Goal: Task Accomplishment & Management: Manage account settings

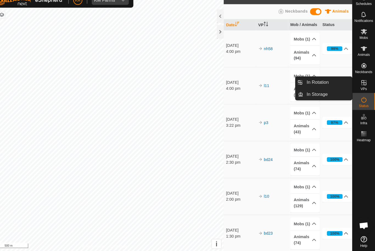
click at [318, 83] on link "In Rotation" at bounding box center [328, 88] width 47 height 11
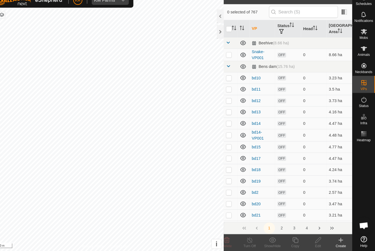
click at [338, 237] on icon at bounding box center [341, 240] width 7 height 7
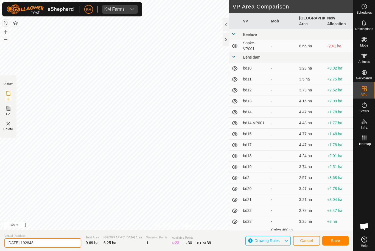
click at [46, 242] on input "[DATE] 192848" at bounding box center [42, 244] width 77 height 10
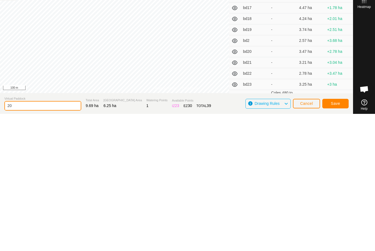
type input "2"
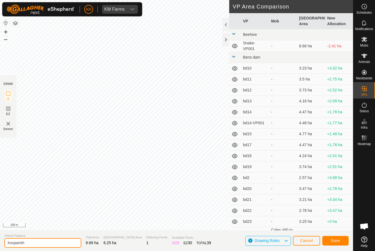
type input "Xxxparish"
click at [339, 239] on span "Save" at bounding box center [334, 241] width 9 height 4
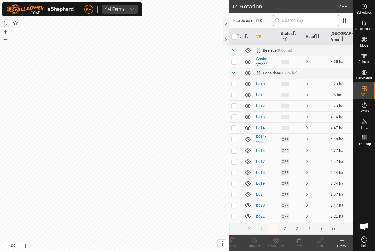
click at [314, 22] on input "text" at bounding box center [306, 21] width 66 height 12
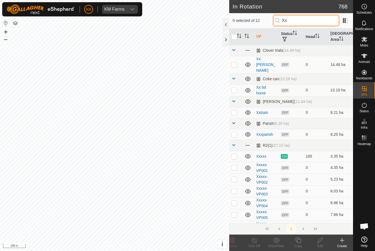
type input "Xx"
click at [236, 132] on p-checkbox at bounding box center [233, 134] width 5 height 4
checkbox input "true"
click at [298, 240] on icon at bounding box center [297, 240] width 5 height 5
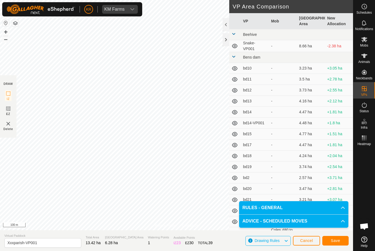
click at [338, 239] on span "Save" at bounding box center [334, 241] width 9 height 4
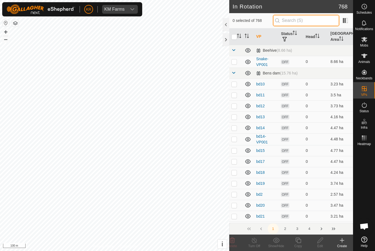
click at [306, 20] on input "text" at bounding box center [306, 21] width 66 height 12
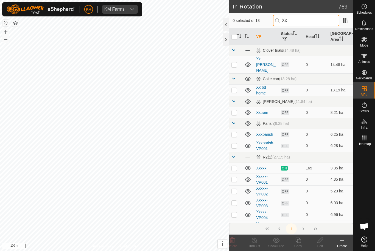
type input "Xx"
click at [237, 144] on p-checkbox at bounding box center [233, 146] width 5 height 4
checkbox input "true"
click at [299, 243] on icon at bounding box center [297, 240] width 5 height 5
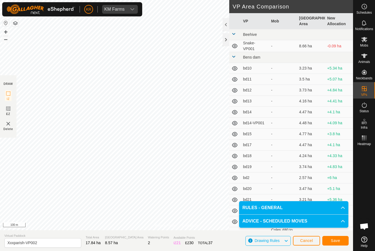
click at [333, 239] on span "Save" at bounding box center [334, 241] width 9 height 4
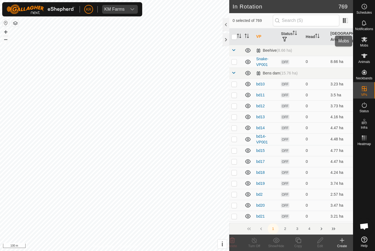
click at [368, 44] on div "Mobs" at bounding box center [364, 41] width 22 height 16
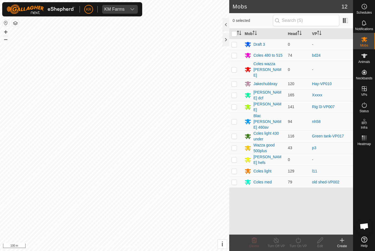
click at [237, 131] on td at bounding box center [235, 137] width 13 height 12
checkbox input "true"
click at [298, 241] on icon at bounding box center [298, 240] width 7 height 7
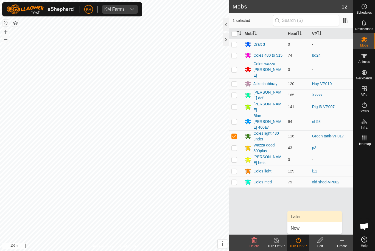
click at [302, 220] on link "Later" at bounding box center [314, 217] width 54 height 11
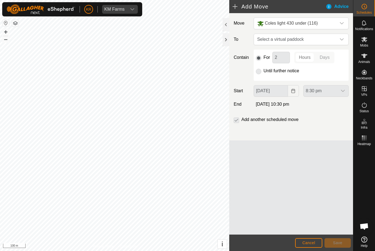
click at [341, 40] on icon "dropdown trigger" at bounding box center [341, 39] width 4 height 2
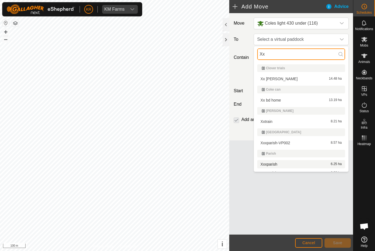
type input "Xx"
click at [274, 166] on span "Xxxparish" at bounding box center [268, 165] width 17 height 4
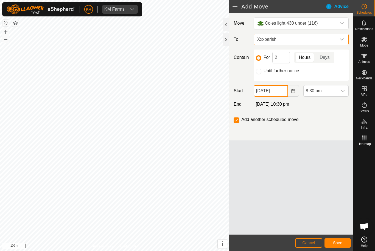
click at [282, 92] on input "[DATE]" at bounding box center [270, 91] width 34 height 12
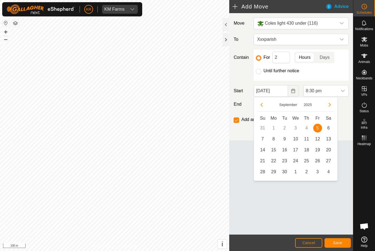
click at [331, 129] on span "6" at bounding box center [328, 128] width 9 height 9
type input "[DATE]"
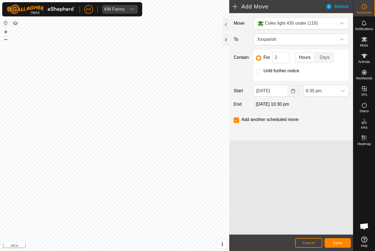
click at [336, 96] on span "8:30 pm" at bounding box center [320, 91] width 34 height 11
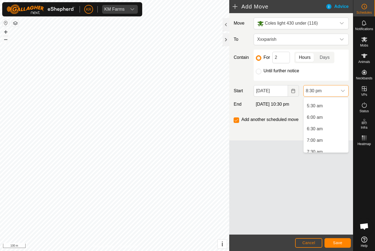
scroll to position [117, 0]
click at [318, 104] on span "4:30 am" at bounding box center [315, 104] width 16 height 7
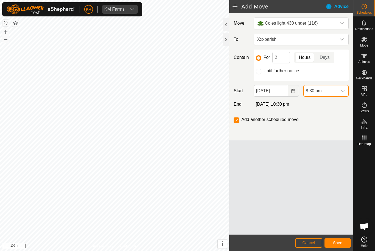
scroll to position [428, 0]
click at [282, 58] on input "2" at bounding box center [281, 58] width 18 height 12
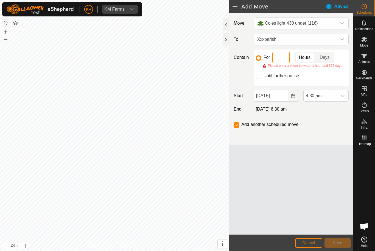
type input "6"
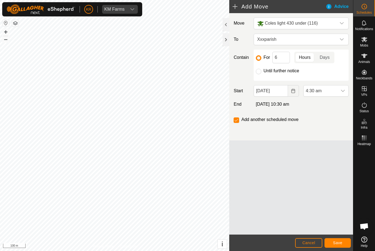
click at [338, 240] on button "Save" at bounding box center [337, 244] width 26 height 10
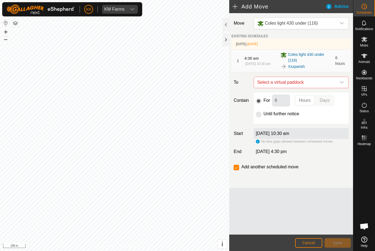
click at [339, 84] on icon "dropdown trigger" at bounding box center [341, 82] width 4 height 4
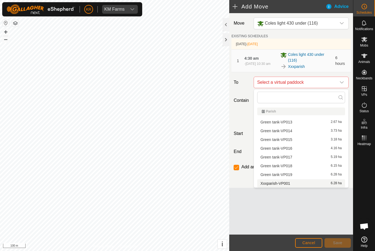
click at [283, 182] on span "Xxxparish-VP001" at bounding box center [275, 184] width 30 height 4
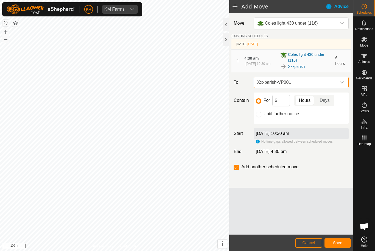
click at [259, 115] on input "Until further notice" at bounding box center [258, 114] width 5 height 5
radio input "true"
checkbox input "false"
click at [336, 242] on span "Save" at bounding box center [337, 243] width 9 height 4
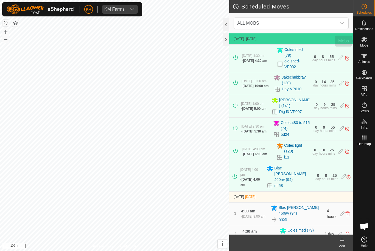
click at [366, 44] on span "Mobs" at bounding box center [364, 45] width 8 height 3
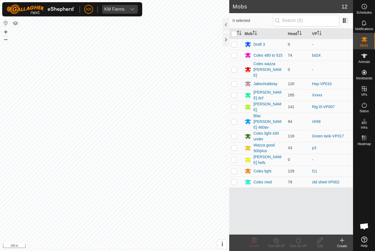
click at [240, 142] on td at bounding box center [235, 148] width 13 height 12
checkbox input "true"
click at [300, 242] on icon at bounding box center [298, 240] width 7 height 7
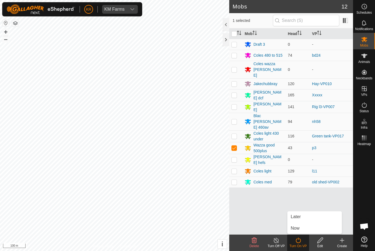
click at [301, 218] on link "Later" at bounding box center [314, 217] width 54 height 11
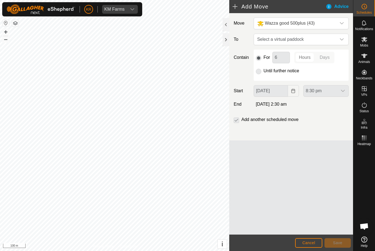
click at [340, 38] on icon "dropdown trigger" at bounding box center [341, 39] width 4 height 4
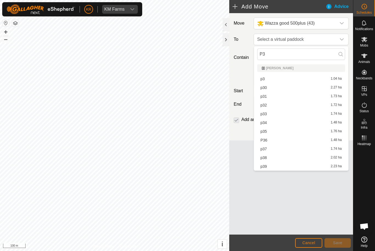
type input "P3"
click at [280, 80] on div "p3 1.04 ha" at bounding box center [300, 79] width 81 height 4
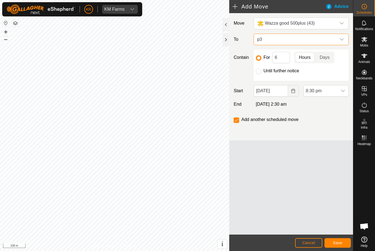
click at [341, 40] on icon "dropdown trigger" at bounding box center [341, 39] width 4 height 2
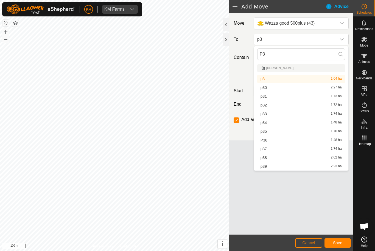
click at [276, 42] on span "p3" at bounding box center [295, 39] width 81 height 11
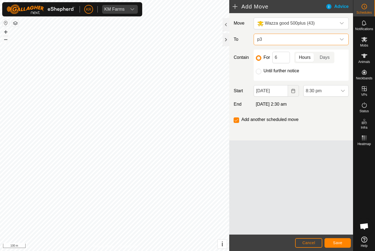
click at [278, 44] on span "p3" at bounding box center [295, 39] width 81 height 11
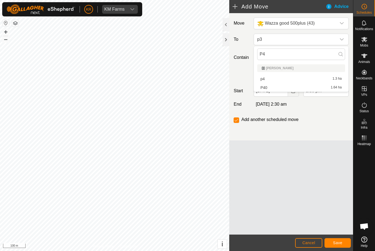
type input "P4"
click at [279, 79] on div "p4 1.3 ha" at bounding box center [300, 79] width 81 height 4
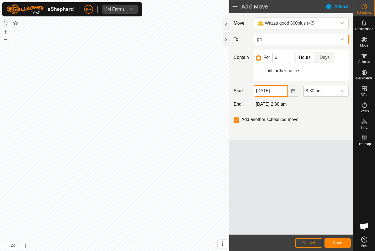
click at [282, 91] on input "[DATE]" at bounding box center [270, 91] width 34 height 12
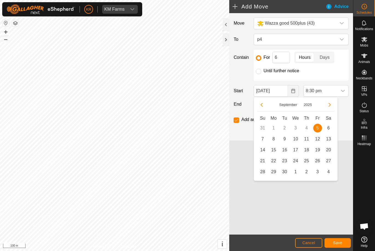
click at [330, 127] on span "6" at bounding box center [328, 128] width 9 height 9
type input "[DATE]"
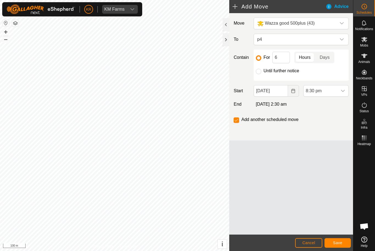
click at [336, 90] on span "8:30 pm" at bounding box center [320, 91] width 34 height 11
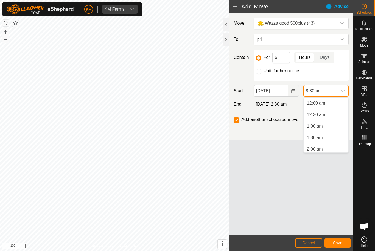
scroll to position [428, 0]
click at [320, 126] on span "4:00 am" at bounding box center [315, 126] width 16 height 7
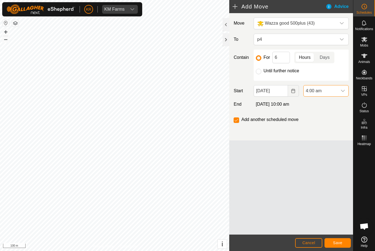
click at [340, 242] on span "Save" at bounding box center [337, 243] width 9 height 4
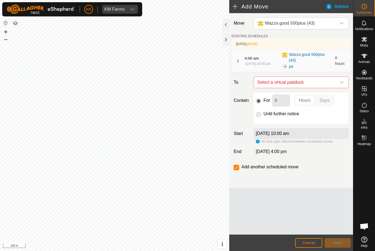
click at [335, 80] on span "Select a virtual paddock" at bounding box center [295, 82] width 81 height 11
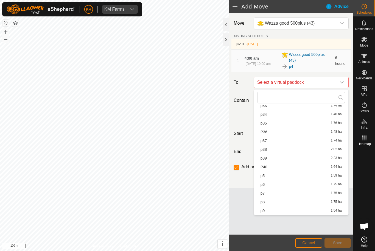
scroll to position [245, 0]
click at [265, 174] on div "p5 1.59 ha" at bounding box center [300, 176] width 81 height 4
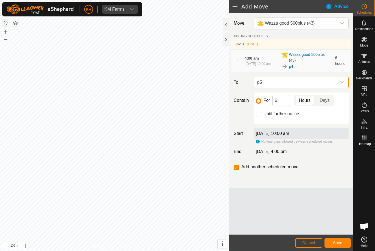
click at [337, 242] on span "Save" at bounding box center [337, 243] width 9 height 4
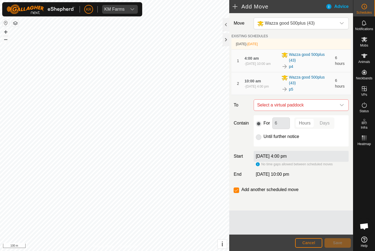
click at [341, 106] on icon "dropdown trigger" at bounding box center [341, 105] width 4 height 4
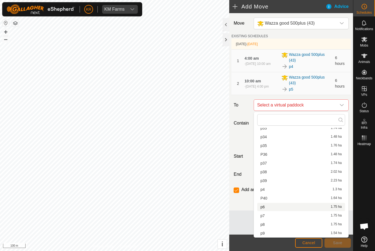
click at [263, 209] on span "p6" at bounding box center [262, 207] width 4 height 4
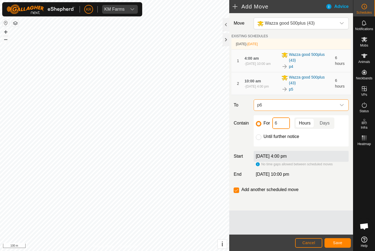
click at [281, 125] on input "6" at bounding box center [281, 124] width 18 height 12
click at [341, 240] on button "Save" at bounding box center [337, 244] width 26 height 10
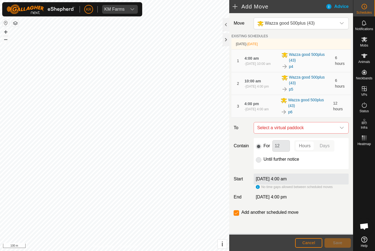
click at [335, 124] on span "Select a virtual paddock" at bounding box center [295, 128] width 81 height 11
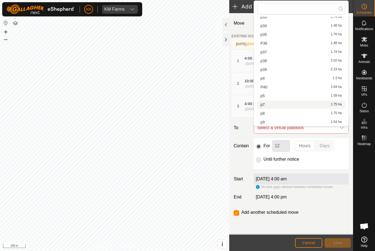
click at [263, 106] on span "p7" at bounding box center [262, 105] width 4 height 4
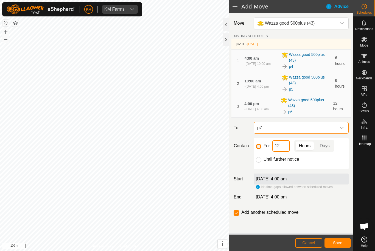
click at [284, 148] on input "12" at bounding box center [281, 146] width 18 height 12
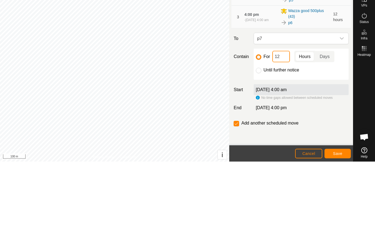
type input "1"
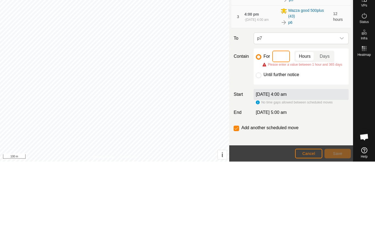
type input "6"
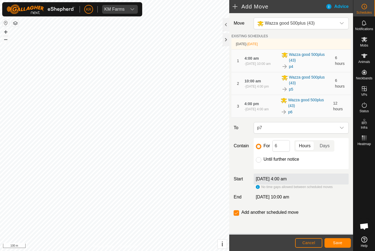
click at [340, 242] on span "Save" at bounding box center [337, 243] width 9 height 4
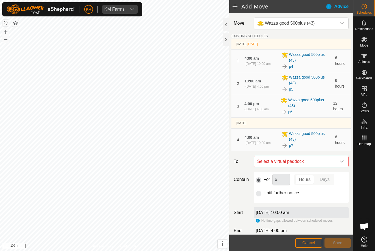
click at [339, 162] on icon "dropdown trigger" at bounding box center [341, 162] width 4 height 4
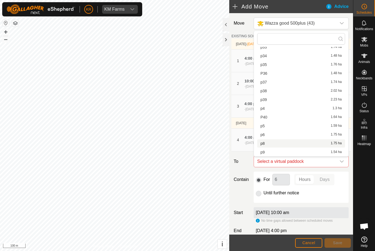
click at [267, 143] on div "p8 1.75 ha" at bounding box center [300, 144] width 81 height 4
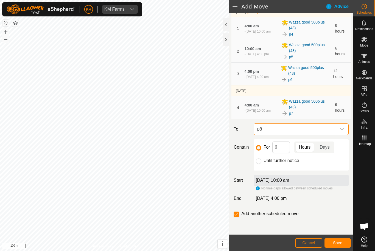
scroll to position [33, 0]
click at [339, 242] on span "Save" at bounding box center [337, 243] width 9 height 4
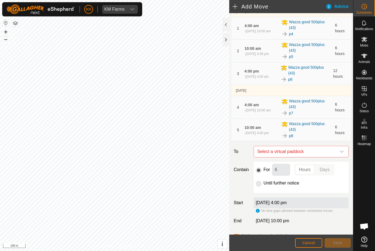
click at [339, 150] on div "dropdown trigger" at bounding box center [341, 151] width 11 height 11
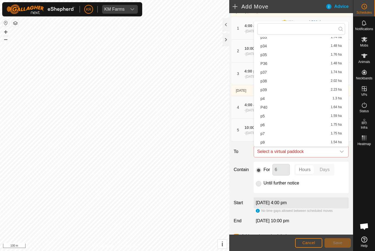
scroll to position [245, 0]
click at [267, 143] on div "p9 1.54 ha" at bounding box center [300, 143] width 81 height 4
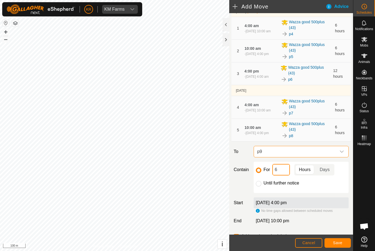
click at [283, 171] on input "6" at bounding box center [281, 170] width 18 height 12
click at [340, 241] on span "Save" at bounding box center [337, 243] width 9 height 4
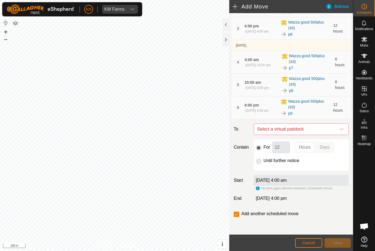
scroll to position [78, 0]
click at [335, 127] on span "Select a virtual paddock" at bounding box center [295, 129] width 81 height 11
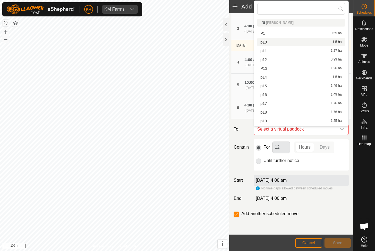
click at [264, 41] on span "p10" at bounding box center [263, 42] width 6 height 4
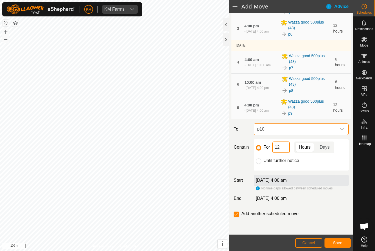
click at [284, 147] on input "12" at bounding box center [281, 148] width 18 height 12
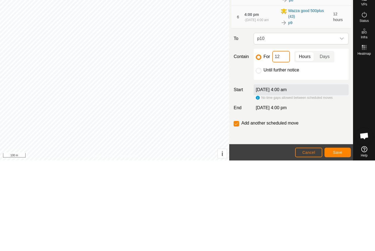
type input "1"
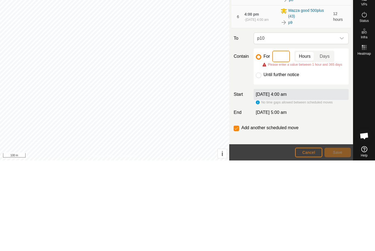
type input "6"
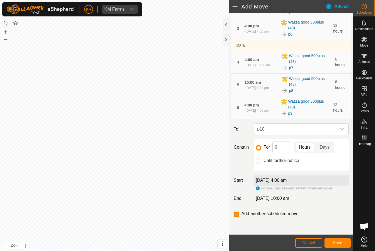
click at [336, 241] on span "Save" at bounding box center [337, 243] width 9 height 4
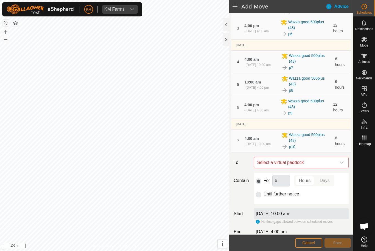
click at [344, 163] on div "dropdown trigger" at bounding box center [341, 162] width 11 height 11
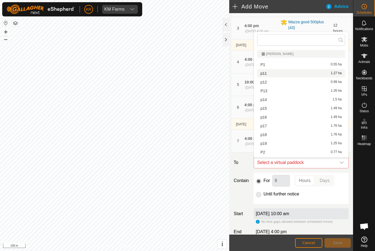
click at [266, 75] on span "p11" at bounding box center [263, 74] width 6 height 4
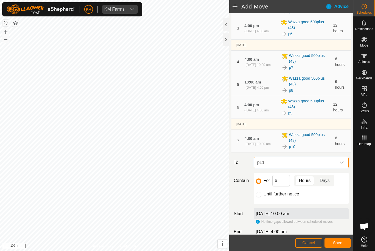
click at [340, 243] on span "Save" at bounding box center [337, 243] width 9 height 4
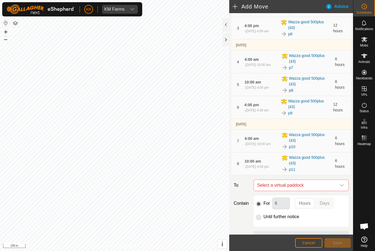
click at [339, 184] on icon "dropdown trigger" at bounding box center [341, 185] width 4 height 4
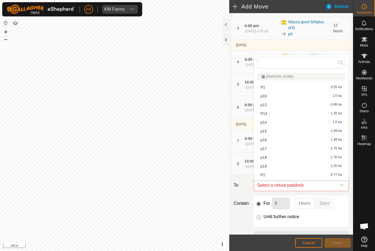
click at [266, 103] on span "p12" at bounding box center [263, 105] width 6 height 4
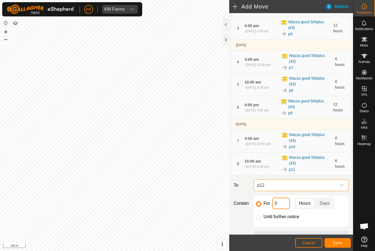
click at [282, 204] on input "6" at bounding box center [281, 204] width 18 height 12
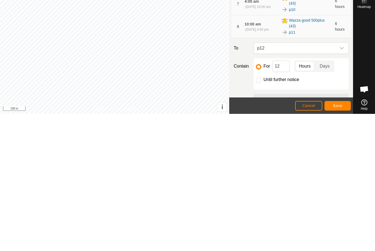
click at [339, 241] on span "Save" at bounding box center [337, 243] width 9 height 4
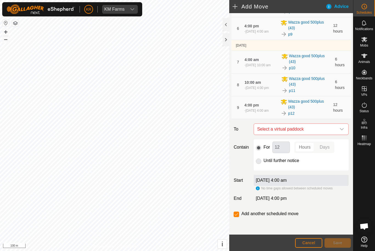
scroll to position [157, 0]
click at [339, 129] on div "dropdown trigger" at bounding box center [341, 129] width 11 height 11
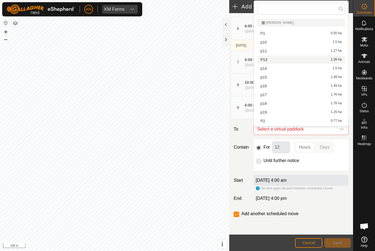
click at [267, 59] on span "P13" at bounding box center [263, 60] width 7 height 4
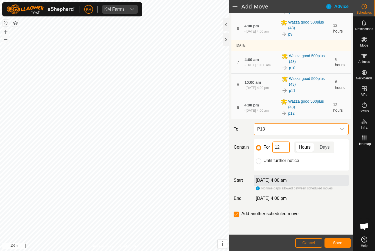
click at [285, 148] on input "12" at bounding box center [281, 148] width 18 height 12
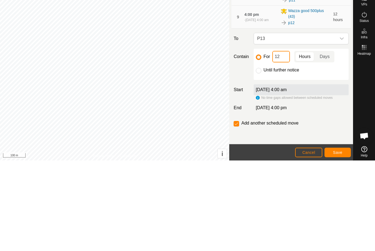
type input "1"
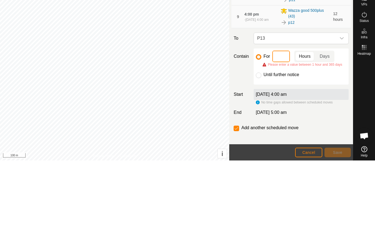
type input "6"
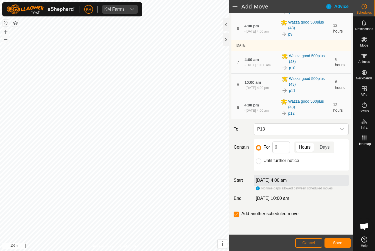
click at [337, 247] on button "Save" at bounding box center [337, 244] width 26 height 10
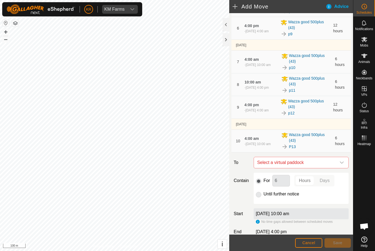
click at [339, 165] on icon "dropdown trigger" at bounding box center [341, 163] width 4 height 4
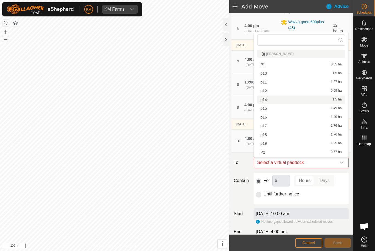
click at [269, 101] on div "p14 1.5 ha" at bounding box center [300, 100] width 81 height 4
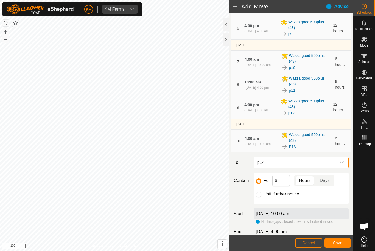
click at [339, 244] on span "Save" at bounding box center [337, 243] width 9 height 4
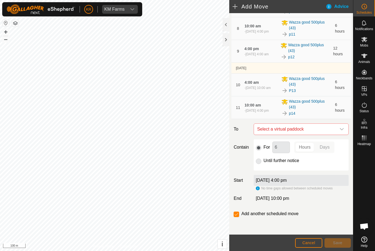
scroll to position [214, 0]
click at [343, 128] on icon "dropdown trigger" at bounding box center [341, 129] width 4 height 4
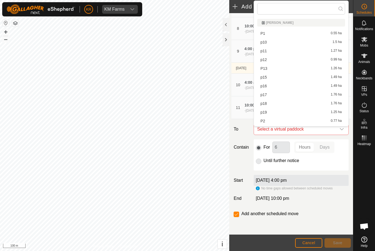
click at [268, 77] on div "p15 1.49 ha" at bounding box center [300, 77] width 81 height 4
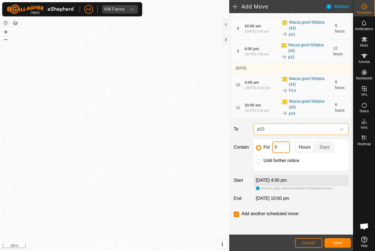
click at [281, 147] on input "6" at bounding box center [281, 148] width 18 height 12
click at [343, 243] on button "Save" at bounding box center [337, 244] width 26 height 10
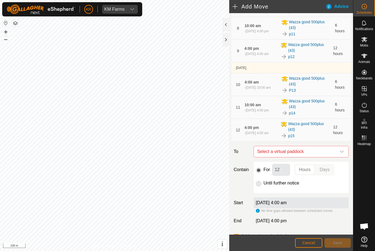
click at [335, 152] on span "Select a virtual paddock" at bounding box center [295, 151] width 81 height 11
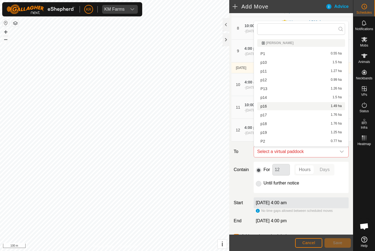
click at [265, 106] on span "p16" at bounding box center [263, 106] width 6 height 4
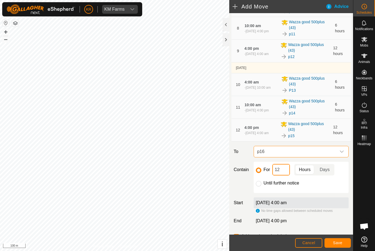
click at [284, 172] on input "12" at bounding box center [281, 170] width 18 height 12
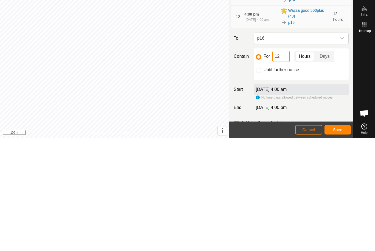
type input "1"
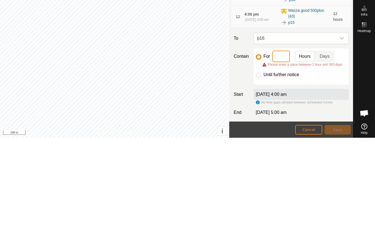
type input "6"
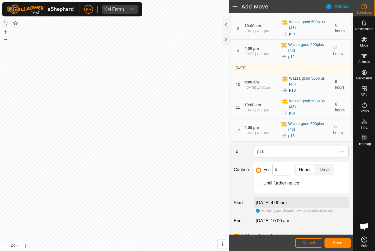
click at [339, 240] on button "Save" at bounding box center [337, 244] width 26 height 10
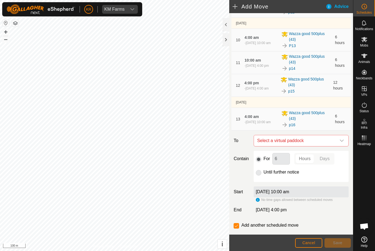
scroll to position [259, 0]
click at [341, 142] on icon "dropdown trigger" at bounding box center [341, 140] width 4 height 4
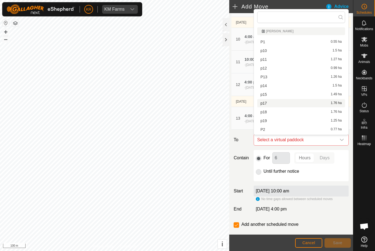
click at [265, 102] on span "p17" at bounding box center [263, 103] width 6 height 4
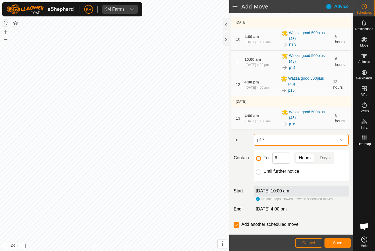
click at [339, 237] on footer "Cancel Save" at bounding box center [291, 243] width 124 height 16
click at [339, 245] on span "Save" at bounding box center [337, 243] width 9 height 4
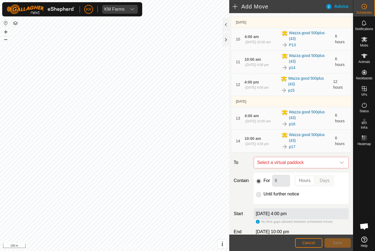
click at [339, 163] on icon "dropdown trigger" at bounding box center [341, 163] width 4 height 4
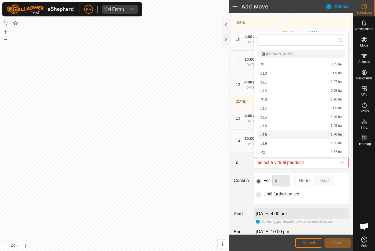
click at [265, 135] on span "p18" at bounding box center [263, 135] width 6 height 4
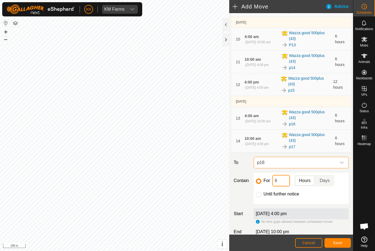
click at [285, 179] on input "6" at bounding box center [281, 181] width 18 height 12
click at [341, 240] on button "Save" at bounding box center [337, 244] width 26 height 10
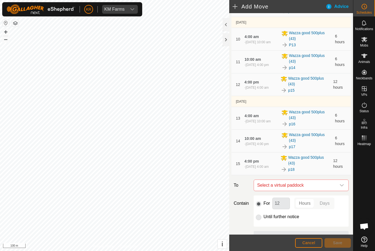
click at [340, 185] on icon "dropdown trigger" at bounding box center [341, 185] width 4 height 4
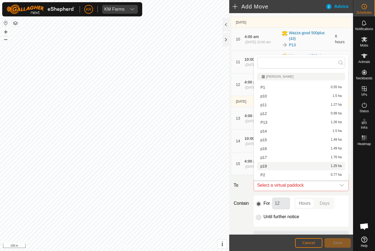
click at [266, 168] on span "p19" at bounding box center [263, 167] width 6 height 4
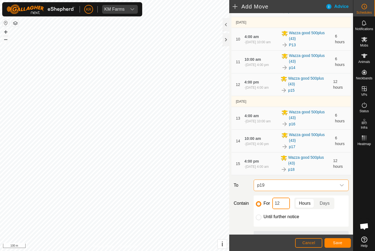
click at [286, 205] on input "12" at bounding box center [281, 204] width 18 height 12
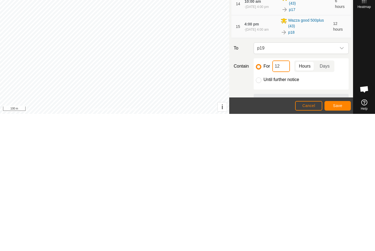
type input "1"
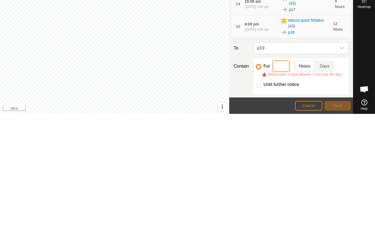
type input "6"
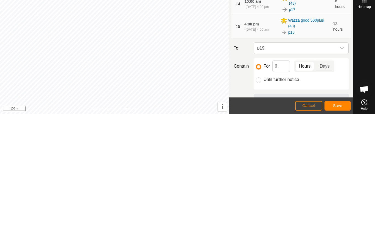
click at [335, 241] on span "Save" at bounding box center [337, 243] width 9 height 4
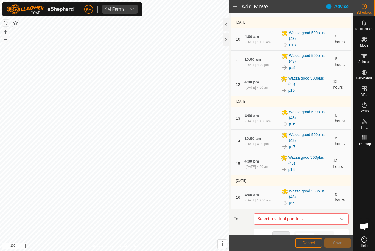
click at [339, 219] on icon "dropdown trigger" at bounding box center [341, 219] width 4 height 4
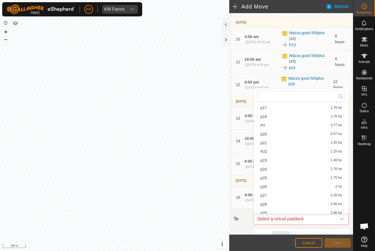
scroll to position [83, 0]
click at [266, 134] on span "p20" at bounding box center [263, 134] width 6 height 4
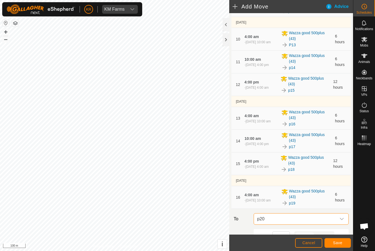
click at [339, 243] on span "Save" at bounding box center [337, 243] width 9 height 4
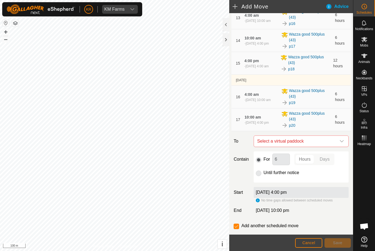
scroll to position [362, 0]
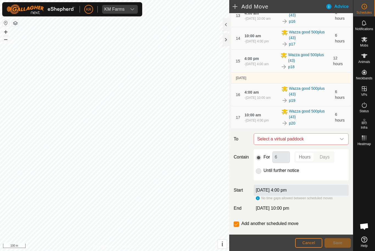
click at [335, 138] on span "Select a virtual paddock" at bounding box center [295, 139] width 81 height 11
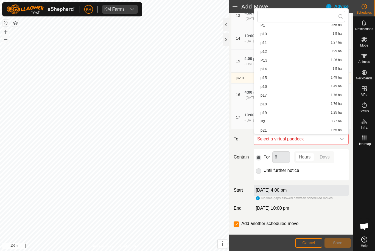
scroll to position [62, 0]
click at [268, 84] on div "p21 1.55 ha" at bounding box center [300, 85] width 81 height 4
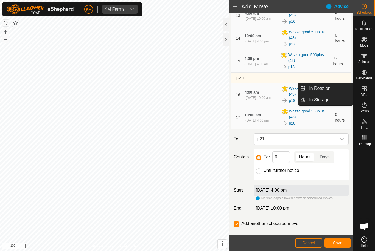
click at [369, 90] on es-virtualpaddocks-svg-icon at bounding box center [364, 88] width 10 height 9
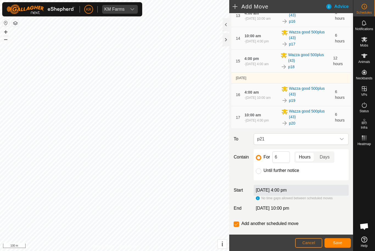
click at [260, 173] on input "Until further notice" at bounding box center [258, 171] width 5 height 5
radio input "true"
checkbox input "false"
click at [337, 240] on button "Save" at bounding box center [337, 244] width 26 height 10
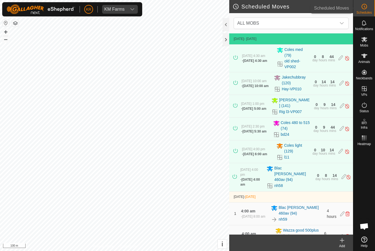
click at [367, 9] on es-schedule-vp-svg-icon at bounding box center [364, 6] width 10 height 9
click at [366, 7] on icon at bounding box center [364, 6] width 7 height 7
click at [335, 22] on span "ALL MOBS" at bounding box center [285, 23] width 101 height 11
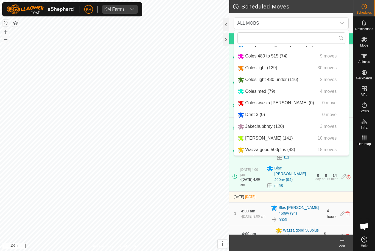
scroll to position [34, 0]
click at [247, 149] on span "Wazza good 500plus (43)" at bounding box center [270, 150] width 50 height 5
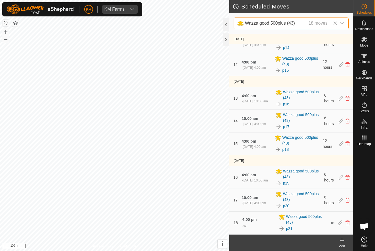
scroll to position [275, 0]
click at [287, 182] on link "p19" at bounding box center [286, 184] width 6 height 6
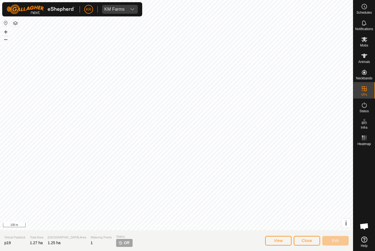
click at [309, 240] on span "Close" at bounding box center [306, 241] width 10 height 4
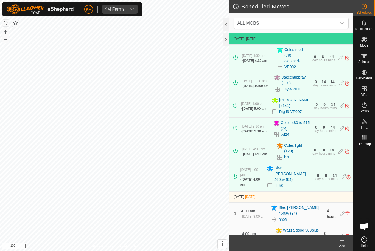
click at [322, 23] on span "ALL MOBS" at bounding box center [285, 23] width 101 height 11
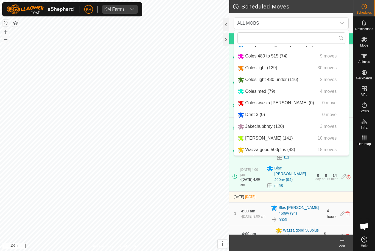
scroll to position [34, 0]
click at [280, 150] on span "Wazza good 500plus (43)" at bounding box center [270, 150] width 50 height 5
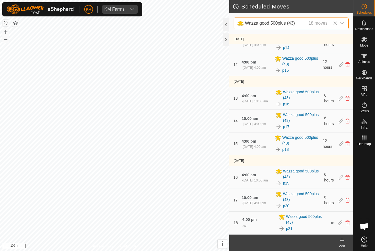
scroll to position [275, 0]
click at [348, 199] on icon at bounding box center [347, 200] width 4 height 5
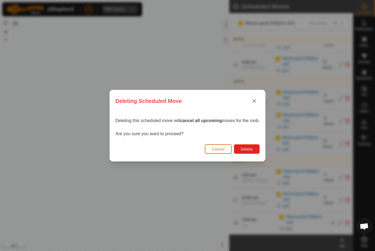
click at [254, 148] on button "Delete" at bounding box center [247, 150] width 26 height 10
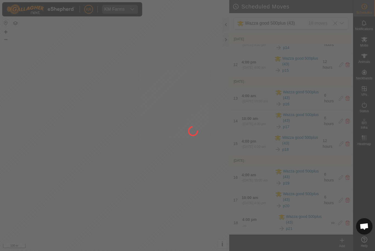
click at [366, 89] on div at bounding box center [187, 125] width 375 height 251
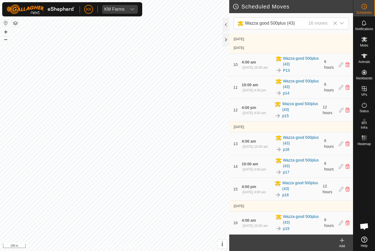
scroll to position [229, 0]
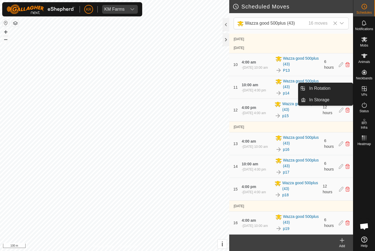
click at [339, 88] on link "In Rotation" at bounding box center [328, 88] width 47 height 11
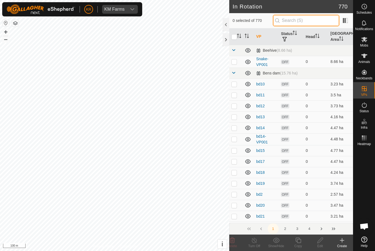
click at [317, 21] on input "text" at bounding box center [306, 21] width 66 height 12
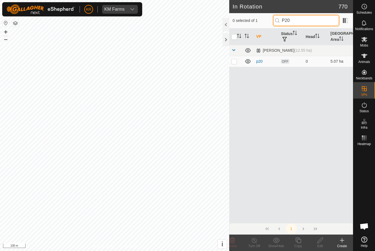
type input "P20"
click at [235, 60] on p-checkbox at bounding box center [233, 61] width 5 height 4
checkbox input "true"
click at [319, 242] on icon at bounding box center [319, 240] width 7 height 7
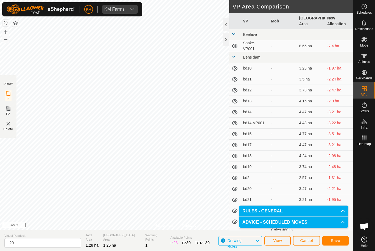
click at [332, 240] on span "Save" at bounding box center [334, 241] width 9 height 4
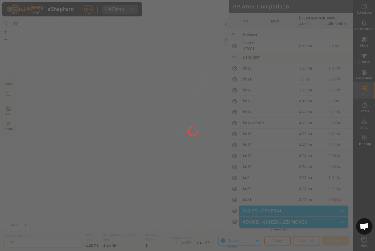
click at [371, 40] on div at bounding box center [187, 125] width 375 height 251
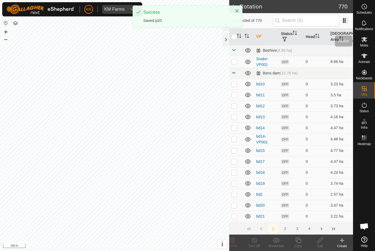
click at [366, 42] on icon at bounding box center [364, 39] width 7 height 7
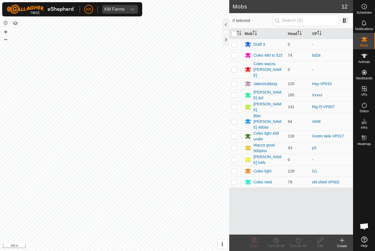
click at [237, 142] on td at bounding box center [235, 148] width 13 height 12
checkbox input "true"
click at [300, 242] on icon at bounding box center [297, 240] width 5 height 5
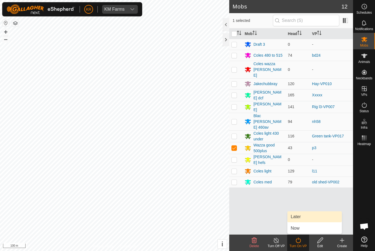
click at [298, 219] on span "Later" at bounding box center [295, 217] width 10 height 7
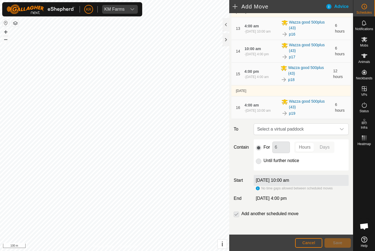
scroll to position [350, 0]
click at [338, 130] on div "dropdown trigger" at bounding box center [341, 129] width 11 height 11
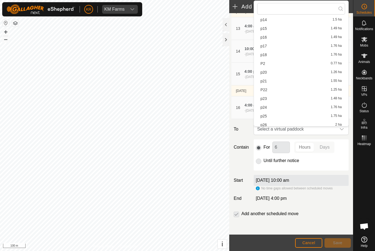
scroll to position [67, 0]
click at [269, 62] on div "p20 1.26 ha" at bounding box center [300, 63] width 81 height 4
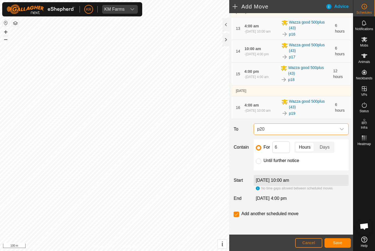
click at [340, 242] on span "Save" at bounding box center [337, 243] width 9 height 4
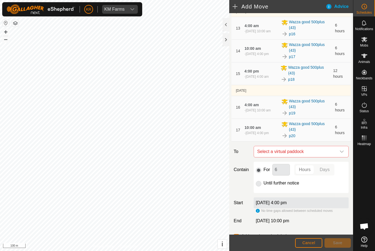
click at [341, 149] on div "dropdown trigger" at bounding box center [341, 151] width 11 height 11
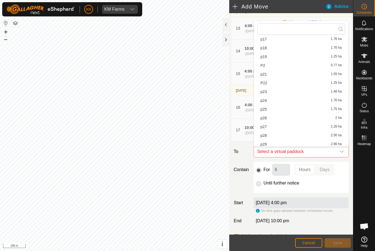
scroll to position [75, 0]
click at [263, 83] on span "p21" at bounding box center [263, 84] width 6 height 4
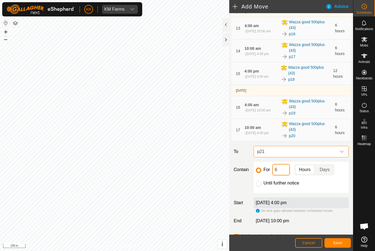
click at [283, 169] on input "6" at bounding box center [281, 170] width 18 height 12
click at [336, 242] on span "Save" at bounding box center [337, 243] width 9 height 4
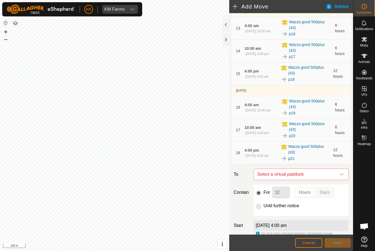
click at [335, 171] on span "Select a virtual paddock" at bounding box center [295, 174] width 81 height 11
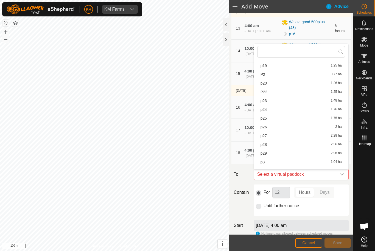
scroll to position [103, 0]
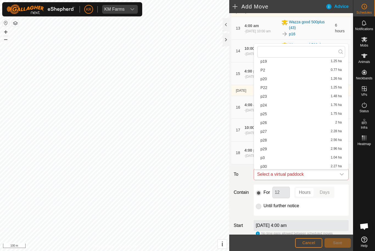
click at [266, 87] on span "P22" at bounding box center [263, 88] width 7 height 4
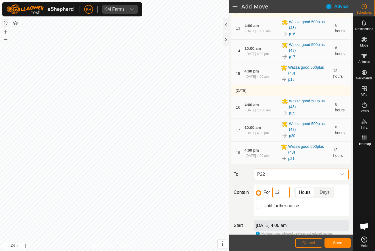
click at [283, 192] on input "12" at bounding box center [281, 193] width 18 height 12
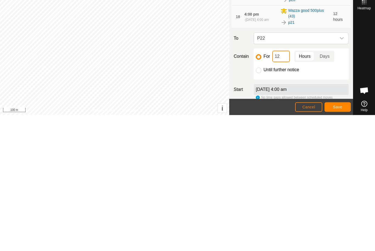
type input "1"
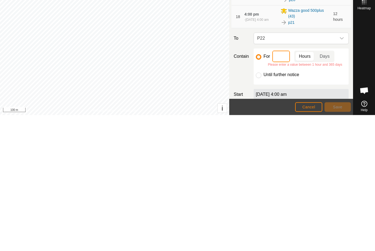
type input "6"
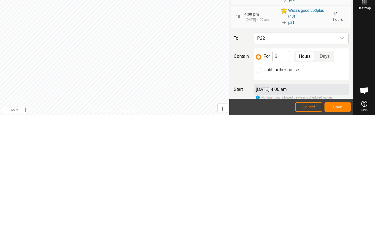
click at [337, 241] on span "Save" at bounding box center [337, 243] width 9 height 4
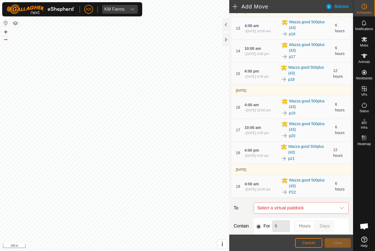
click at [343, 211] on icon "dropdown trigger" at bounding box center [341, 208] width 4 height 4
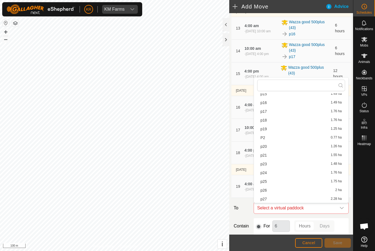
scroll to position [82, 0]
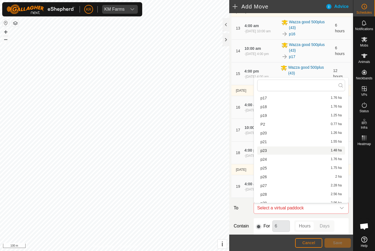
click at [268, 150] on div "p23 1.48 ha" at bounding box center [300, 151] width 81 height 4
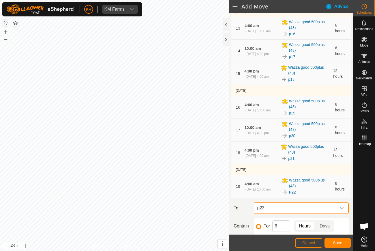
click at [339, 242] on span "Save" at bounding box center [337, 243] width 9 height 4
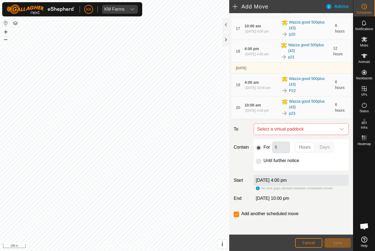
scroll to position [452, 0]
click at [340, 128] on icon "dropdown trigger" at bounding box center [341, 129] width 4 height 4
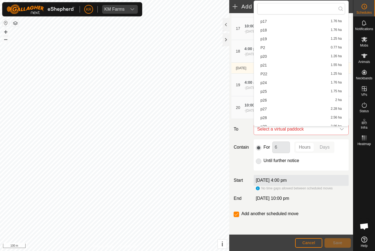
scroll to position [90, 0]
click at [268, 77] on div "p24 1.76 ha" at bounding box center [300, 75] width 81 height 4
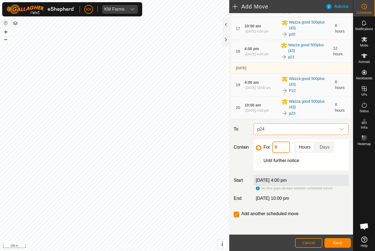
click at [283, 145] on input "6" at bounding box center [281, 148] width 18 height 12
click at [338, 242] on span "Save" at bounding box center [337, 243] width 9 height 4
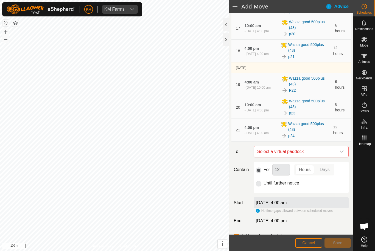
click at [342, 151] on icon "dropdown trigger" at bounding box center [341, 152] width 4 height 4
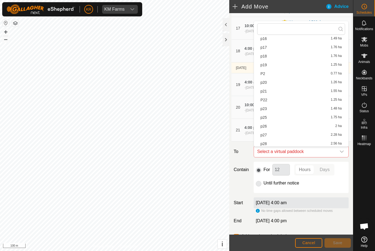
scroll to position [85, 0]
click at [265, 110] on span "p25" at bounding box center [263, 109] width 6 height 4
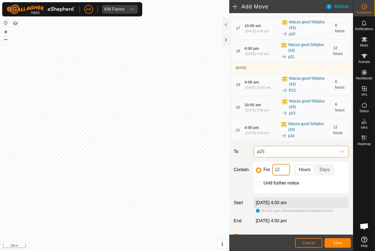
click at [285, 172] on input "12" at bounding box center [281, 170] width 18 height 12
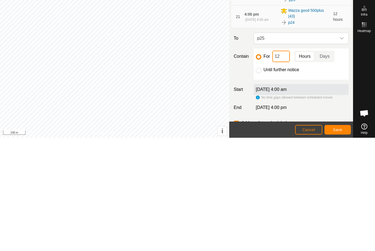
type input "1"
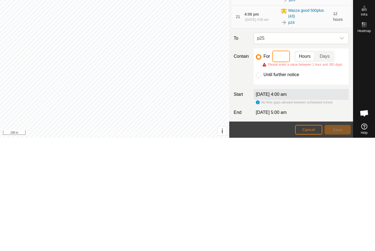
type input "6"
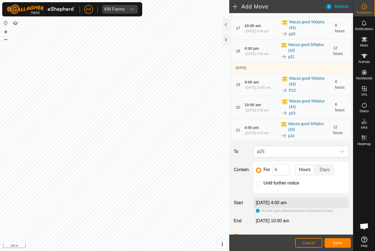
click at [342, 242] on button "Save" at bounding box center [337, 244] width 26 height 10
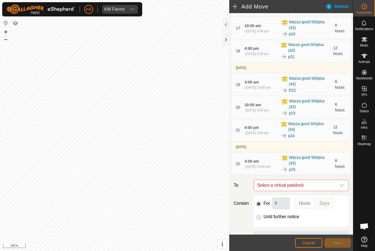
click at [342, 186] on icon "dropdown trigger" at bounding box center [341, 185] width 4 height 4
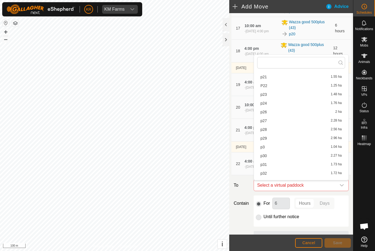
scroll to position [135, 0]
click at [264, 102] on span "p26" at bounding box center [263, 101] width 6 height 4
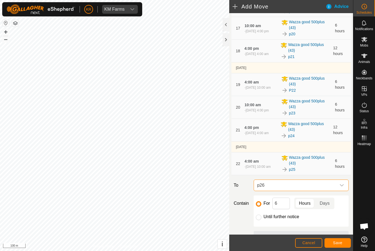
click at [337, 243] on span "Save" at bounding box center [337, 243] width 9 height 4
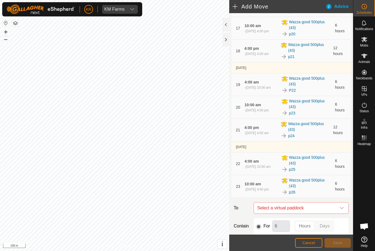
click at [339, 207] on icon "dropdown trigger" at bounding box center [341, 208] width 4 height 4
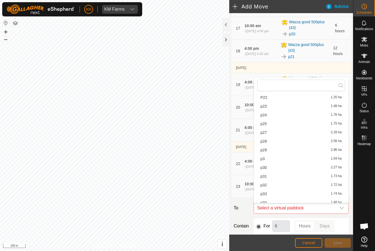
scroll to position [119, 0]
click at [267, 149] on div "p27 2.28 ha" at bounding box center [300, 149] width 81 height 4
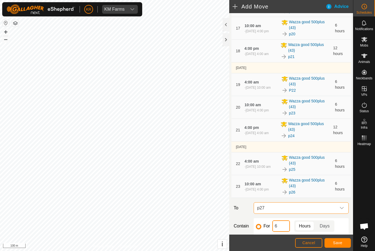
click at [279, 228] on input "6" at bounding box center [281, 227] width 18 height 12
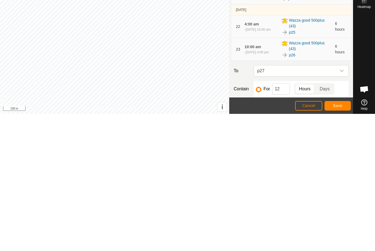
click at [336, 241] on span "Save" at bounding box center [337, 243] width 9 height 4
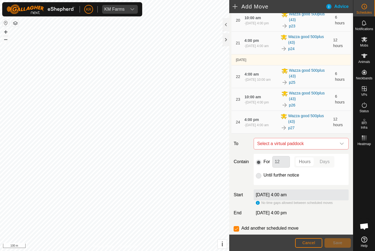
scroll to position [548, 0]
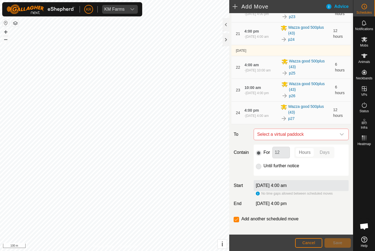
click at [340, 132] on div "dropdown trigger" at bounding box center [341, 134] width 11 height 11
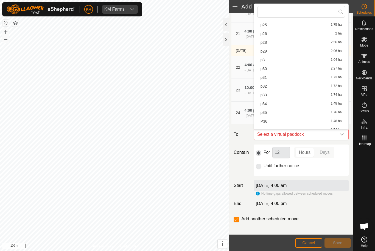
scroll to position [161, 0]
click at [267, 44] on div "p28 2.56 ha" at bounding box center [300, 43] width 81 height 4
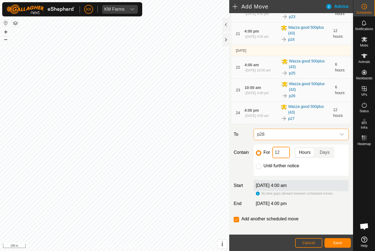
click at [284, 154] on input "12" at bounding box center [281, 153] width 18 height 12
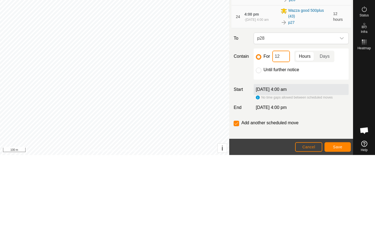
type input "1"
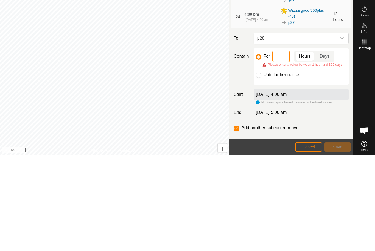
type input "6"
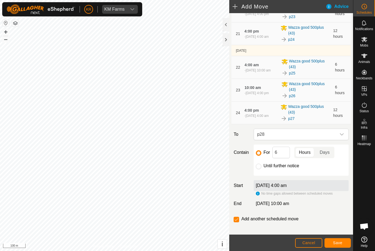
click at [341, 242] on span "Save" at bounding box center [337, 243] width 9 height 4
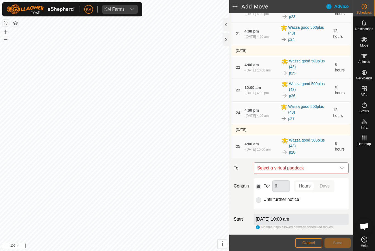
click at [342, 168] on icon "dropdown trigger" at bounding box center [341, 168] width 4 height 4
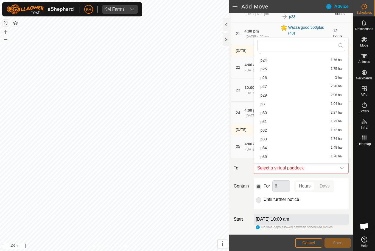
scroll to position [155, 0]
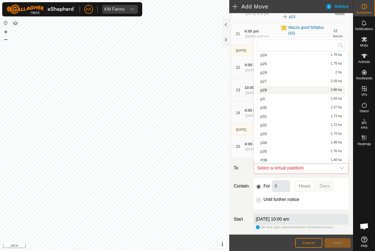
click at [267, 91] on span "p29" at bounding box center [263, 90] width 6 height 4
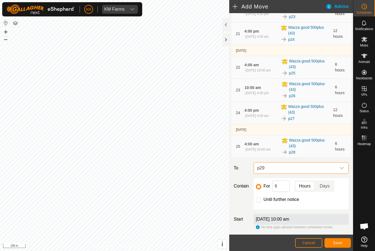
click at [340, 243] on span "Save" at bounding box center [337, 243] width 9 height 4
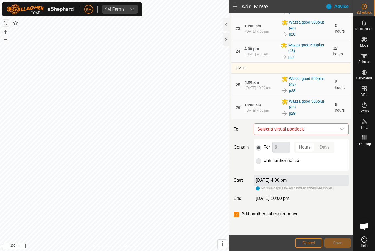
scroll to position [610, 0]
click at [344, 131] on div "dropdown trigger" at bounding box center [341, 129] width 11 height 11
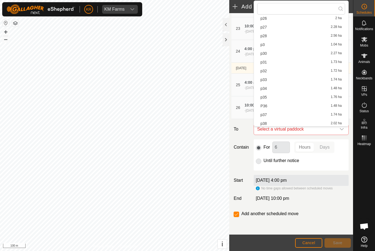
scroll to position [188, 0]
click at [265, 39] on span "p30" at bounding box center [263, 38] width 6 height 4
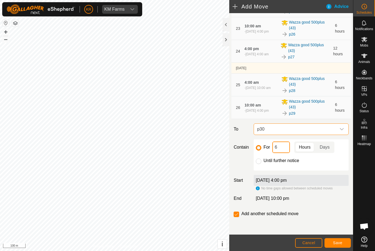
click at [282, 147] on input "6" at bounding box center [281, 148] width 18 height 12
click at [342, 242] on button "Save" at bounding box center [337, 244] width 26 height 10
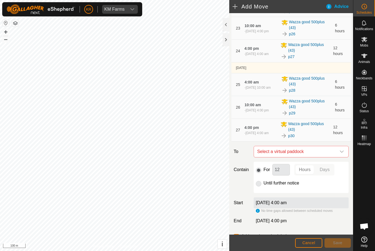
click at [343, 149] on div "dropdown trigger" at bounding box center [341, 151] width 11 height 11
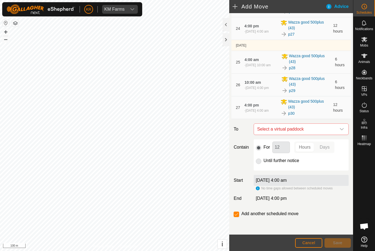
scroll to position [633, 0]
click at [340, 130] on icon "dropdown trigger" at bounding box center [341, 129] width 4 height 4
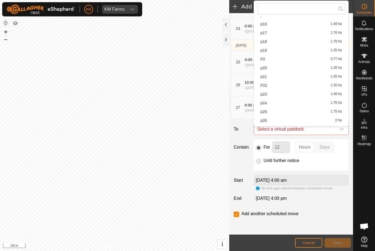
scroll to position [129, 0]
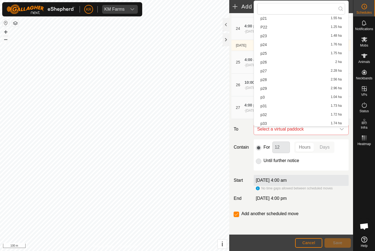
click at [267, 106] on div "p31 1.73 ha" at bounding box center [300, 106] width 81 height 4
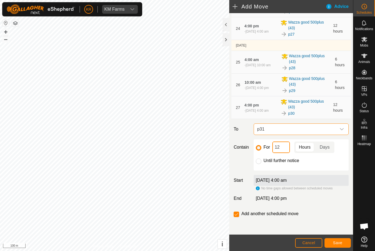
click at [282, 147] on input "12" at bounding box center [281, 148] width 18 height 12
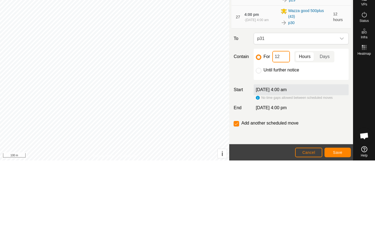
type input "1"
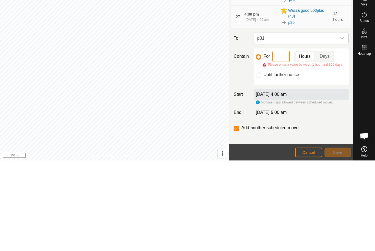
type input "6"
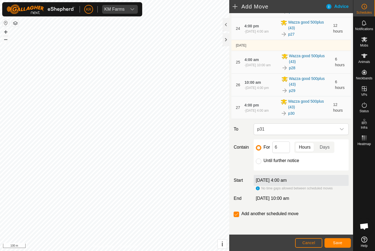
click at [337, 239] on button "Save" at bounding box center [337, 244] width 26 height 10
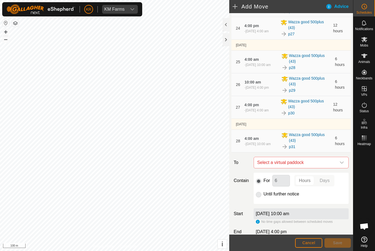
click at [343, 164] on icon "dropdown trigger" at bounding box center [341, 163] width 4 height 4
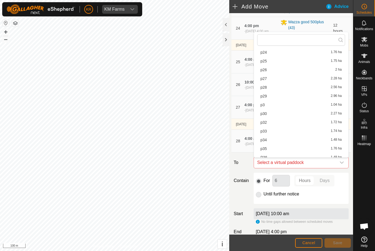
scroll to position [159, 0]
click at [267, 116] on div "p32 1.72 ha" at bounding box center [300, 116] width 81 height 4
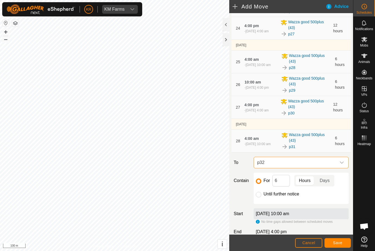
click at [339, 240] on button "Save" at bounding box center [337, 244] width 26 height 10
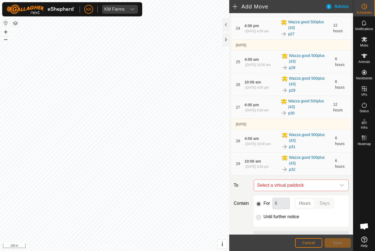
click at [339, 186] on div "dropdown trigger" at bounding box center [341, 185] width 11 height 11
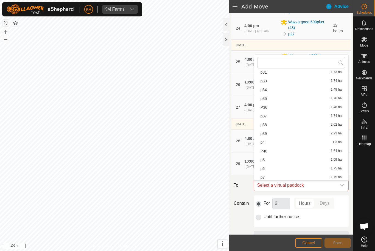
scroll to position [224, 0]
click at [266, 83] on span "p33" at bounding box center [263, 83] width 6 height 4
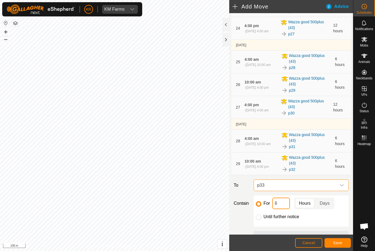
click at [280, 206] on input "6" at bounding box center [281, 204] width 18 height 12
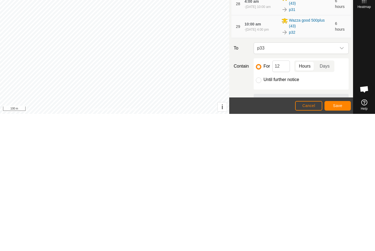
click at [339, 241] on span "Save" at bounding box center [337, 243] width 9 height 4
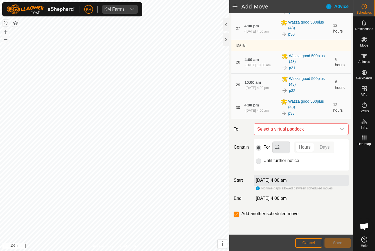
scroll to position [712, 0]
click at [341, 130] on icon "dropdown trigger" at bounding box center [341, 129] width 4 height 2
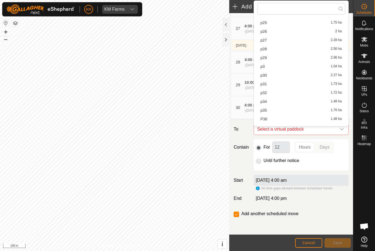
scroll to position [165, 0]
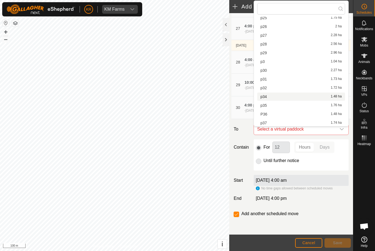
click at [268, 97] on div "p34 1.48 ha" at bounding box center [300, 97] width 81 height 4
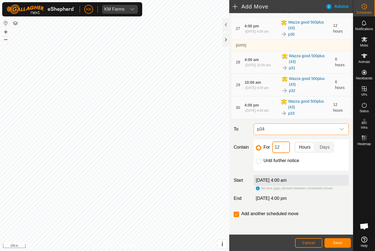
click at [281, 146] on input "12" at bounding box center [281, 148] width 18 height 12
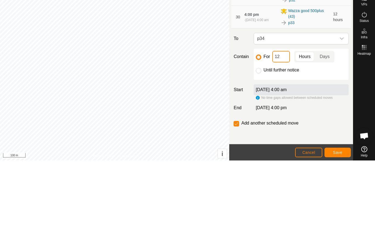
type input "1"
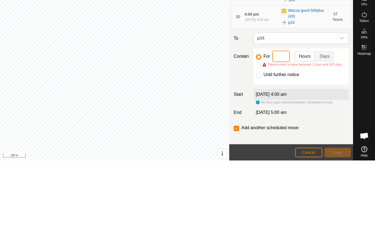
type input "6"
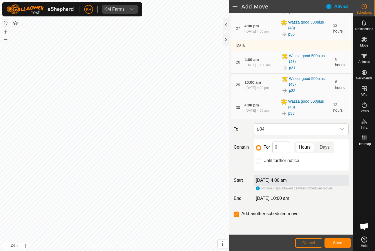
click at [338, 241] on span "Save" at bounding box center [337, 243] width 9 height 4
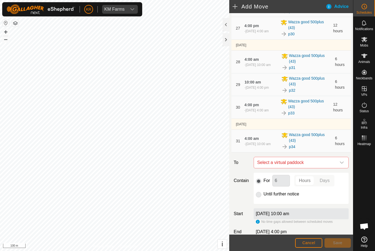
click at [335, 163] on span "Select a virtual paddock" at bounding box center [295, 162] width 81 height 11
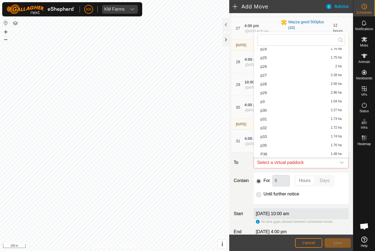
scroll to position [164, 0]
click at [266, 138] on span "p35" at bounding box center [263, 137] width 6 height 4
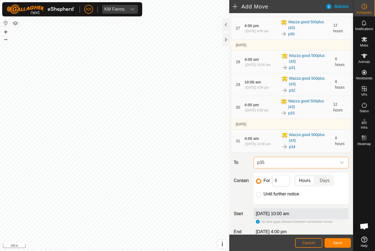
click at [337, 243] on span "Save" at bounding box center [337, 243] width 9 height 4
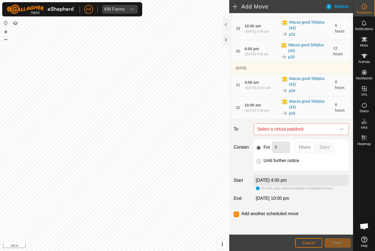
scroll to position [769, 0]
click at [343, 129] on icon "dropdown trigger" at bounding box center [341, 129] width 4 height 2
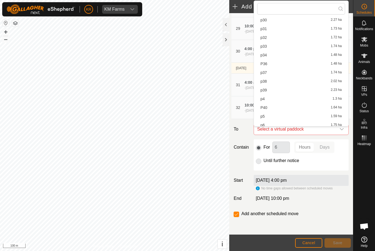
scroll to position [233, 0]
click at [262, 47] on span "P36" at bounding box center [263, 46] width 7 height 4
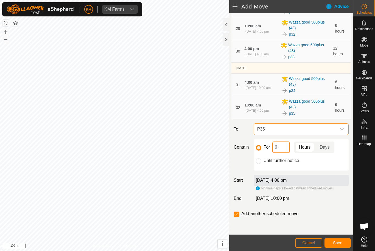
click at [282, 148] on input "6" at bounding box center [281, 148] width 18 height 12
click at [340, 240] on button "Save" at bounding box center [337, 244] width 26 height 10
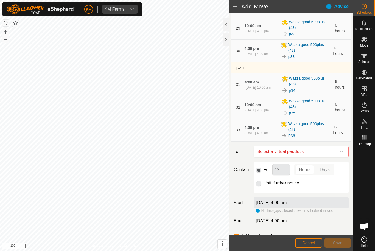
click at [339, 151] on icon "dropdown trigger" at bounding box center [341, 152] width 4 height 4
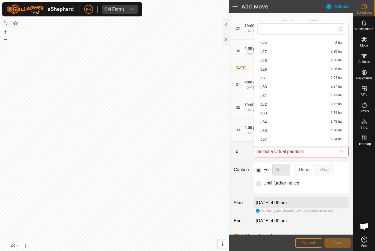
scroll to position [170, 0]
click at [266, 139] on span "p37" at bounding box center [263, 138] width 6 height 4
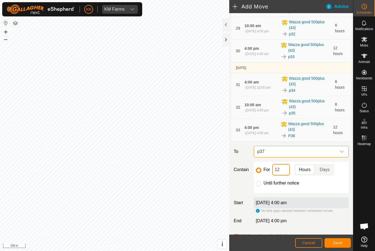
click at [280, 171] on input "12" at bounding box center [281, 170] width 18 height 12
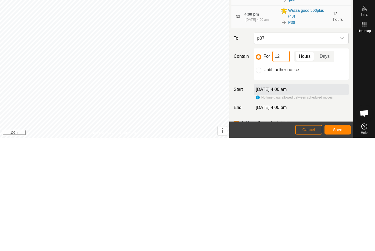
type input "1"
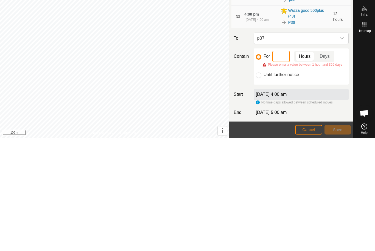
type input "6"
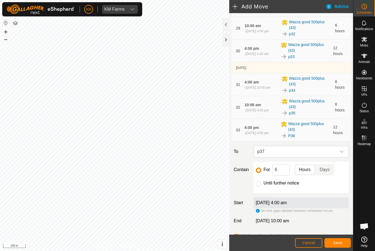
click at [335, 242] on span "Save" at bounding box center [337, 243] width 9 height 4
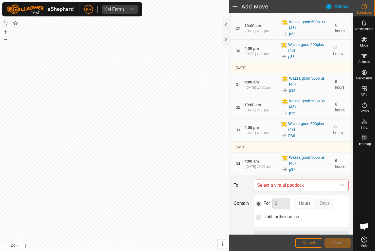
click at [339, 184] on icon "dropdown trigger" at bounding box center [341, 185] width 4 height 4
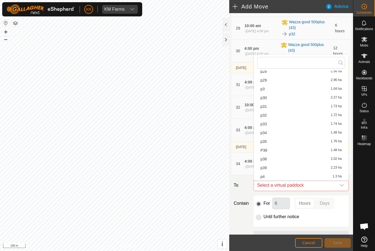
scroll to position [192, 0]
click at [266, 158] on span "p38" at bounding box center [263, 159] width 6 height 4
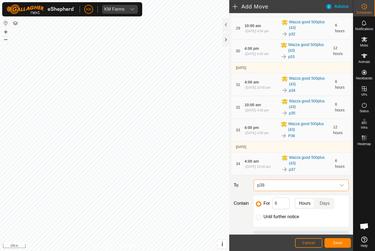
click at [339, 243] on span "Save" at bounding box center [337, 243] width 9 height 4
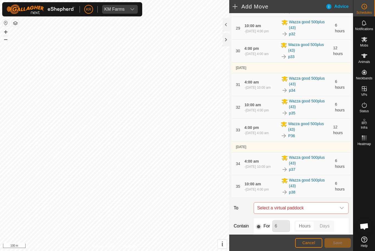
click at [335, 208] on span "Select a virtual paddock" at bounding box center [295, 208] width 81 height 11
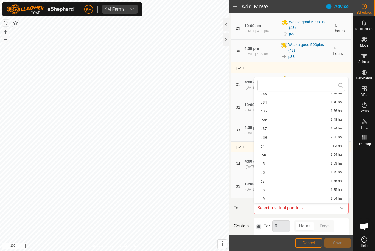
scroll to position [245, 0]
click at [265, 137] on span "p39" at bounding box center [263, 138] width 6 height 4
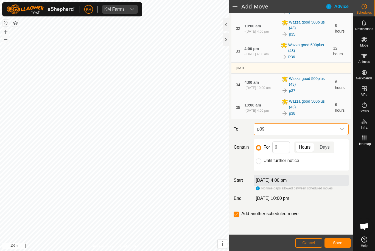
scroll to position [848, 0]
click at [257, 162] on input "Until further notice" at bounding box center [258, 161] width 5 height 5
radio input "true"
checkbox input "false"
click at [258, 147] on input "For" at bounding box center [258, 147] width 5 height 5
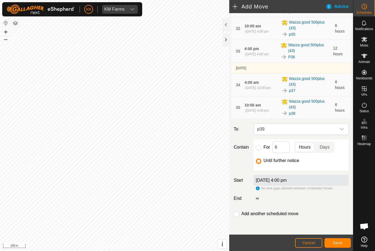
radio input "true"
checkbox input "true"
click at [284, 148] on input "6" at bounding box center [281, 148] width 18 height 12
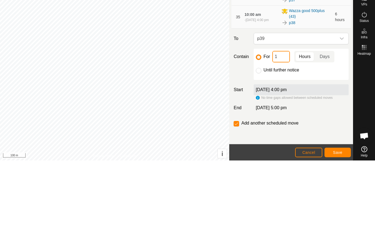
type input "12"
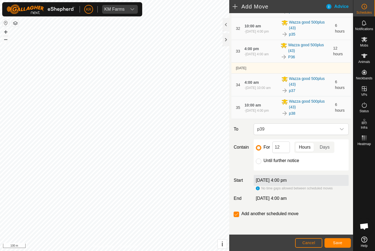
click at [338, 241] on span "Save" at bounding box center [337, 243] width 9 height 4
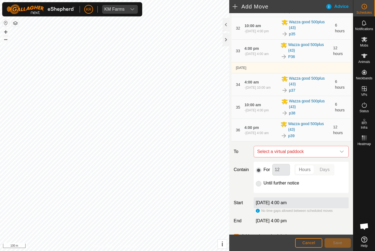
click at [340, 152] on icon "dropdown trigger" at bounding box center [341, 152] width 4 height 4
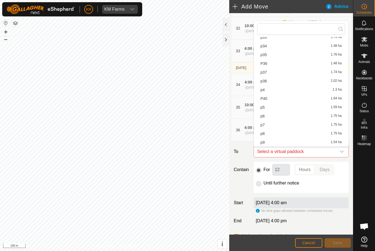
scroll to position [245, 0]
click at [267, 98] on span "P40" at bounding box center [263, 99] width 7 height 4
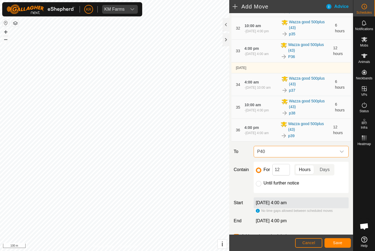
click at [258, 185] on input "Until further notice" at bounding box center [258, 183] width 5 height 5
radio input "true"
checkbox input "false"
click at [338, 241] on span "Save" at bounding box center [337, 243] width 9 height 4
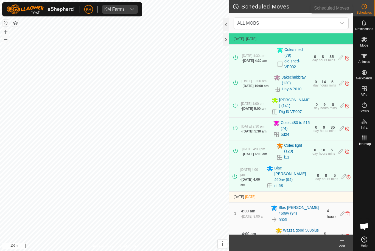
click at [363, 8] on icon at bounding box center [364, 6] width 7 height 7
click at [335, 24] on span "ALL MOBS" at bounding box center [285, 23] width 101 height 11
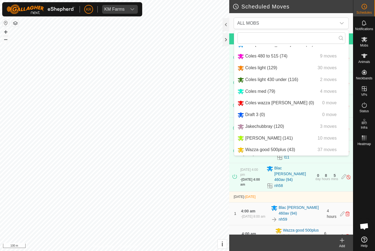
scroll to position [34, 0]
click at [253, 149] on span "Wazza good 500plus (43)" at bounding box center [270, 150] width 50 height 5
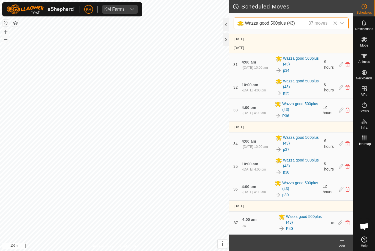
scroll to position [784, 0]
click at [341, 23] on icon "dropdown trigger" at bounding box center [341, 23] width 4 height 4
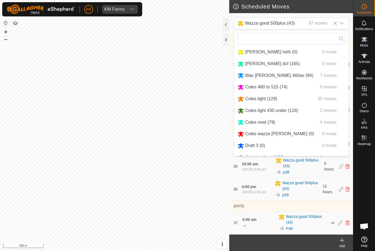
scroll to position [0, 0]
click at [264, 64] on span "[PERSON_NAME] dcf (165)" at bounding box center [272, 63] width 55 height 5
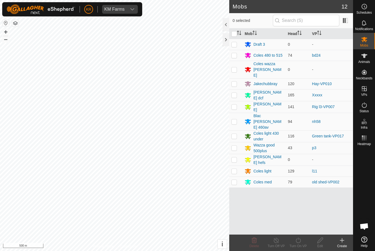
click at [236, 93] on p-checkbox at bounding box center [233, 95] width 5 height 4
checkbox input "true"
click at [299, 243] on icon at bounding box center [297, 240] width 5 height 5
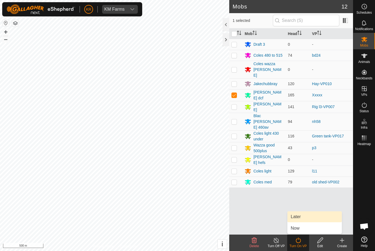
click at [299, 215] on span "Later" at bounding box center [295, 217] width 10 height 7
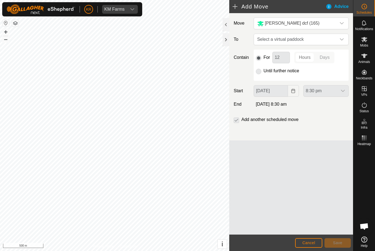
click at [335, 37] on span "Select a virtual paddock" at bounding box center [295, 39] width 81 height 11
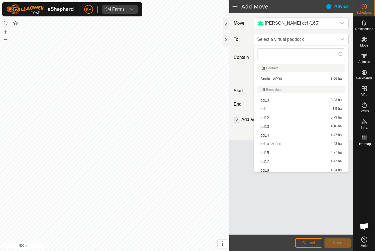
click at [318, 39] on span "Select a virtual paddock" at bounding box center [295, 39] width 81 height 11
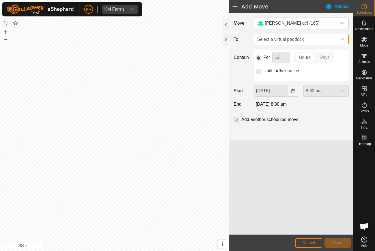
click at [312, 42] on span "Select a virtual paddock" at bounding box center [295, 39] width 81 height 11
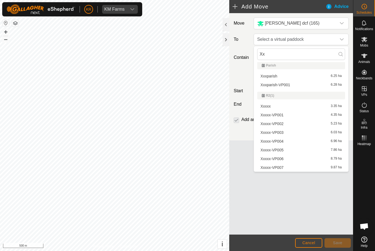
scroll to position [88, 0]
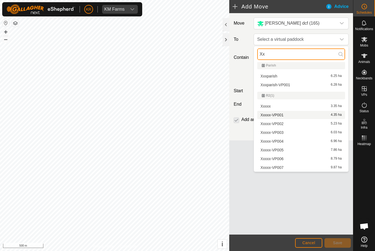
type input "Xx"
click at [276, 115] on span "Xxxxx-VP001" at bounding box center [271, 115] width 23 height 4
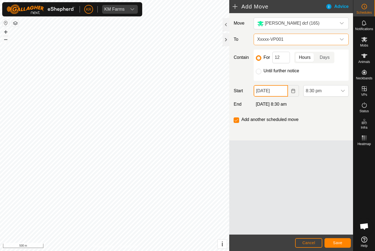
click at [285, 92] on input "[DATE]" at bounding box center [270, 91] width 34 height 12
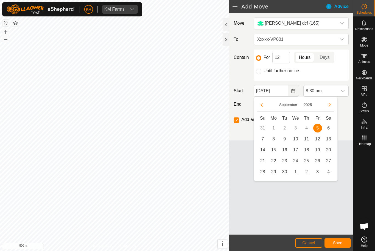
click at [330, 128] on span "6" at bounding box center [328, 128] width 9 height 9
type input "[DATE]"
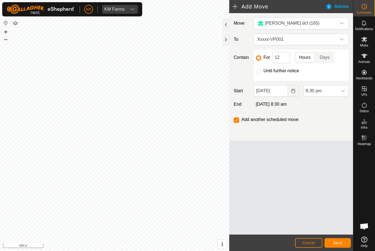
click at [336, 94] on span "8:30 pm" at bounding box center [320, 91] width 34 height 11
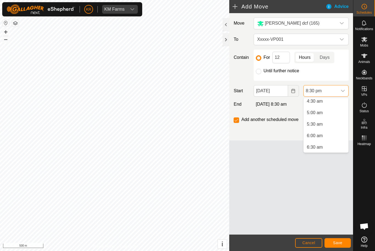
scroll to position [104, 0]
click at [322, 103] on li "4:30 am" at bounding box center [325, 103] width 45 height 11
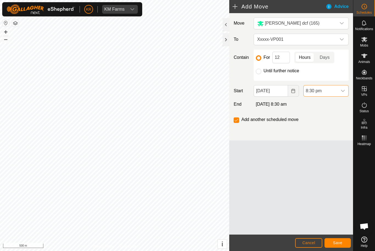
scroll to position [428, 0]
click at [285, 61] on input "12" at bounding box center [281, 58] width 18 height 12
type input "1"
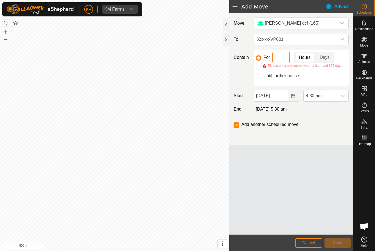
type input "4"
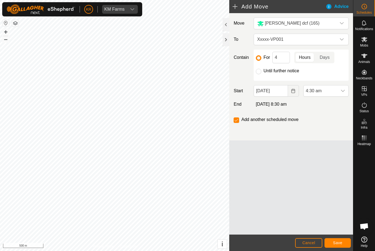
click at [341, 239] on button "Save" at bounding box center [337, 244] width 26 height 10
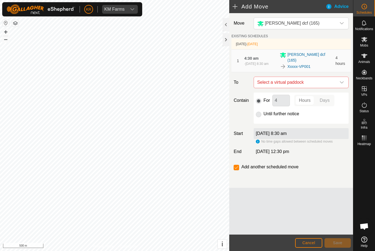
click at [338, 77] on div "dropdown trigger" at bounding box center [341, 82] width 11 height 11
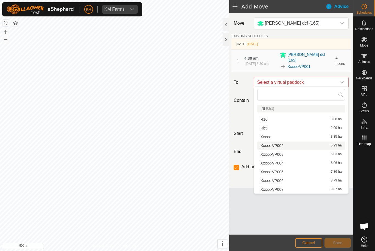
click at [277, 146] on span "Xxxxx-VP002" at bounding box center [271, 146] width 23 height 4
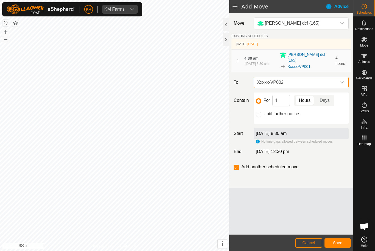
click at [338, 239] on button "Save" at bounding box center [337, 244] width 26 height 10
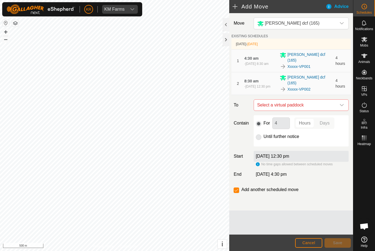
click at [342, 103] on icon "dropdown trigger" at bounding box center [341, 105] width 4 height 4
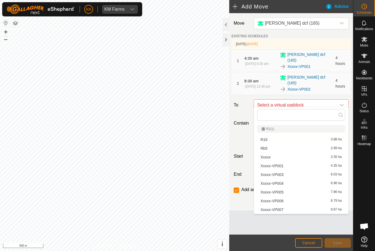
click at [279, 174] on span "Xxxxx-VP003" at bounding box center [271, 175] width 23 height 4
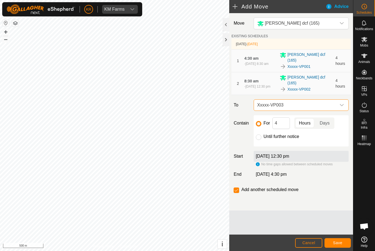
click at [339, 240] on button "Save" at bounding box center [337, 244] width 26 height 10
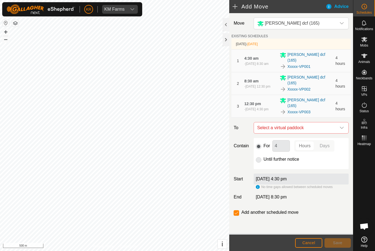
click at [335, 123] on span "Select a virtual paddock" at bounding box center [295, 128] width 81 height 11
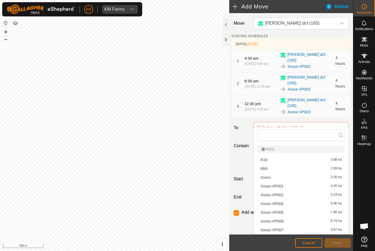
click at [281, 204] on span "Xxxxx-VP004" at bounding box center [271, 204] width 23 height 4
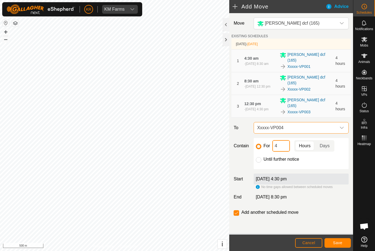
click at [279, 140] on input "4" at bounding box center [281, 146] width 18 height 12
click at [339, 244] on span "Save" at bounding box center [337, 243] width 9 height 4
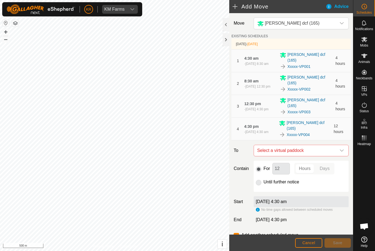
click at [335, 145] on span "Select a virtual paddock" at bounding box center [295, 150] width 81 height 11
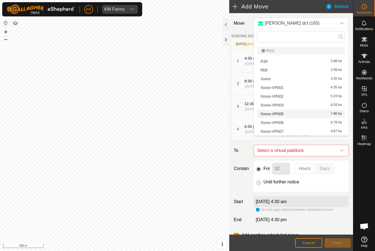
click at [281, 115] on span "Xxxxx-VP005" at bounding box center [271, 114] width 23 height 4
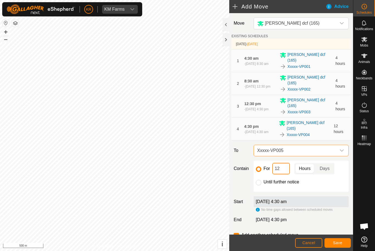
click at [285, 163] on input "12" at bounding box center [281, 169] width 18 height 12
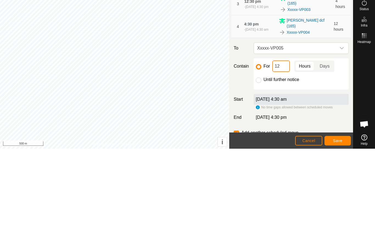
type input "1"
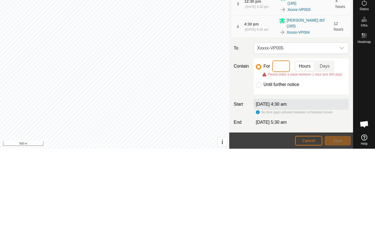
type input "4"
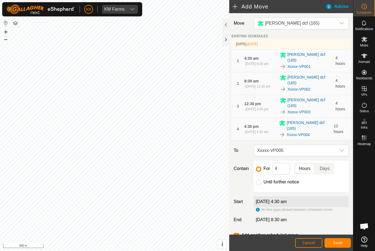
click at [335, 240] on button "Save" at bounding box center [337, 244] width 26 height 10
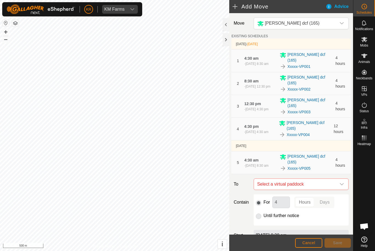
click at [344, 179] on div "dropdown trigger" at bounding box center [341, 184] width 11 height 11
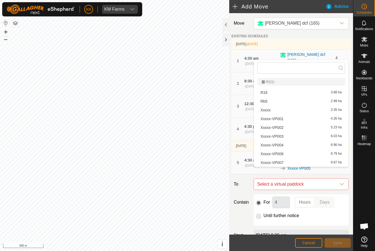
click at [282, 152] on span "Xxxxx-VP006" at bounding box center [271, 154] width 23 height 4
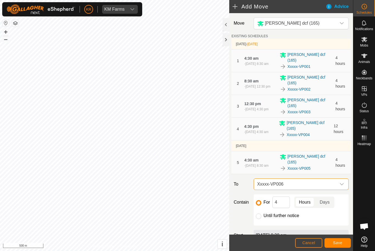
click at [339, 243] on span "Save" at bounding box center [337, 243] width 9 height 4
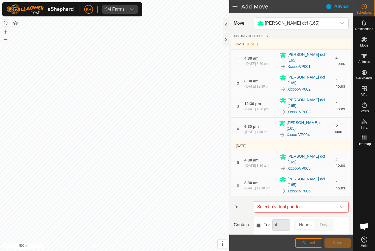
click at [335, 202] on span "Select a virtual paddock" at bounding box center [295, 207] width 81 height 11
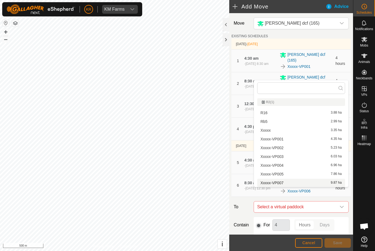
click at [278, 183] on span "Xxxxx-VP007" at bounding box center [271, 183] width 23 height 4
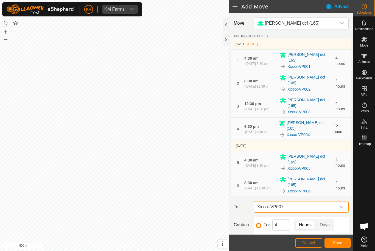
click at [258, 237] on input "Until further notice" at bounding box center [258, 239] width 5 height 5
radio input "true"
checkbox input "false"
click at [340, 242] on span "Save" at bounding box center [337, 243] width 9 height 4
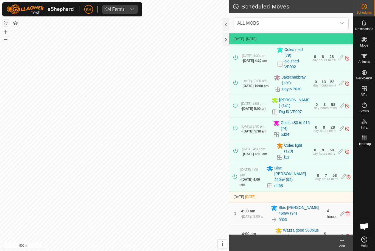
click at [340, 24] on icon "dropdown trigger" at bounding box center [341, 23] width 4 height 4
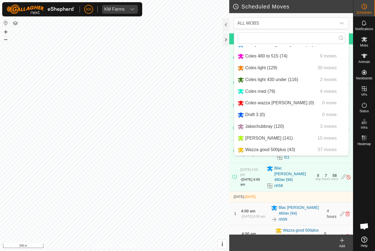
scroll to position [34, 0]
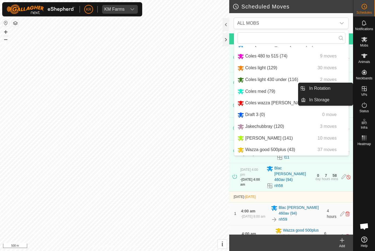
click at [332, 90] on link "In Rotation" at bounding box center [328, 88] width 47 height 11
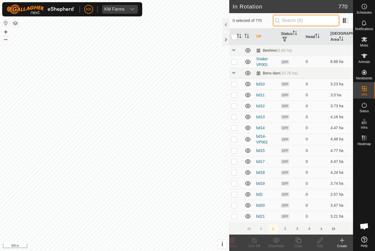
click at [306, 16] on input "text" at bounding box center [306, 21] width 66 height 12
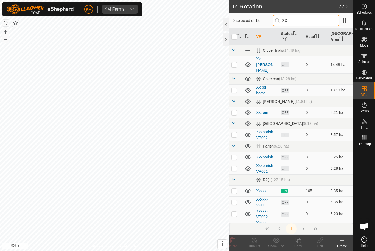
type input "Xx"
click at [236, 63] on p-checkbox at bounding box center [233, 65] width 5 height 4
checkbox input "true"
click at [233, 88] on p-checkbox at bounding box center [233, 90] width 5 height 4
checkbox input "true"
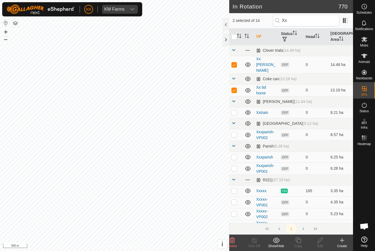
click at [235, 111] on p-checkbox at bounding box center [233, 113] width 5 height 4
checkbox input "true"
click at [234, 133] on p-checkbox at bounding box center [233, 135] width 5 height 4
click at [236, 133] on p-checkbox at bounding box center [233, 135] width 5 height 4
checkbox input "false"
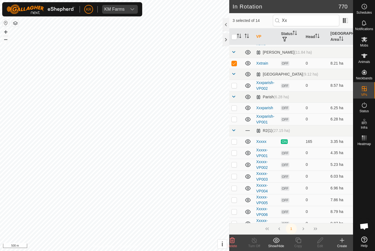
scroll to position [49, 0]
click at [234, 240] on icon at bounding box center [232, 240] width 5 height 5
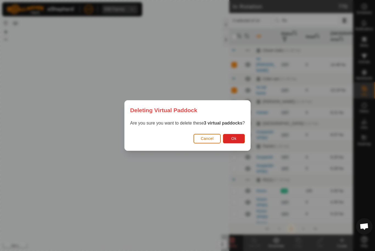
click at [237, 139] on button "Ok" at bounding box center [234, 139] width 22 height 10
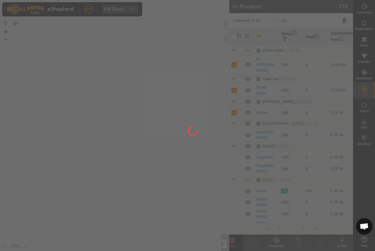
checkbox input "false"
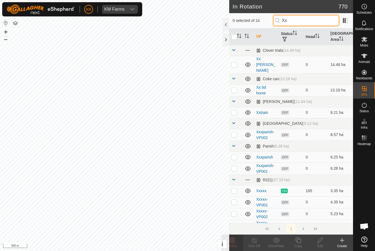
click at [310, 20] on input "Xx" at bounding box center [306, 21] width 66 height 12
type input "X"
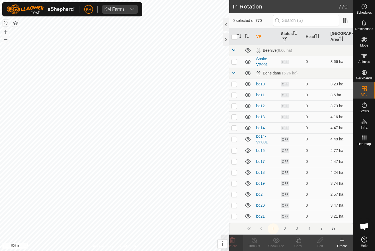
click at [232, 61] on p-checkbox at bounding box center [233, 62] width 5 height 4
checkbox input "true"
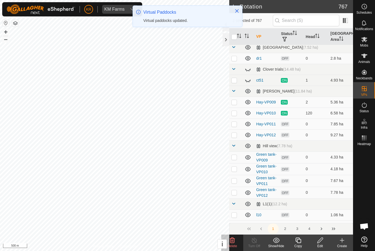
scroll to position [686, 0]
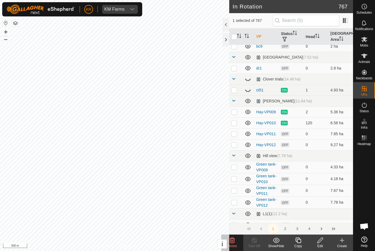
click at [235, 68] on p-checkbox at bounding box center [233, 68] width 5 height 4
click at [233, 67] on p-checkbox at bounding box center [233, 68] width 5 height 4
click at [238, 69] on td at bounding box center [235, 68] width 13 height 11
checkbox input "true"
click at [234, 91] on p-checkbox at bounding box center [233, 90] width 5 height 4
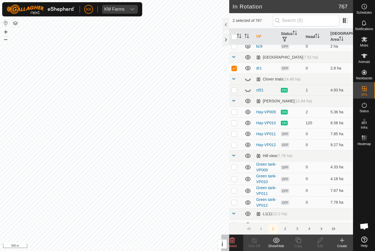
checkbox input "true"
click at [247, 78] on icon at bounding box center [247, 79] width 7 height 7
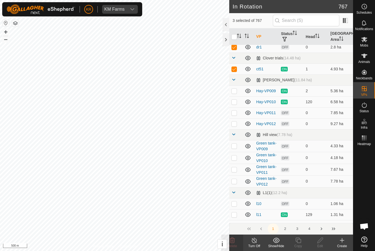
scroll to position [712, 0]
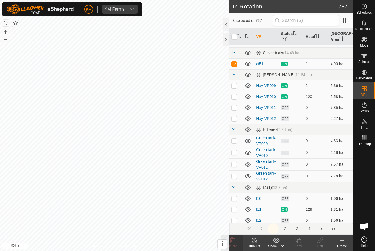
click at [235, 142] on p-checkbox at bounding box center [233, 141] width 5 height 4
checkbox input "true"
click at [232, 154] on p-checkbox at bounding box center [233, 153] width 5 height 4
checkbox input "true"
click at [233, 166] on p-checkbox at bounding box center [233, 164] width 5 height 4
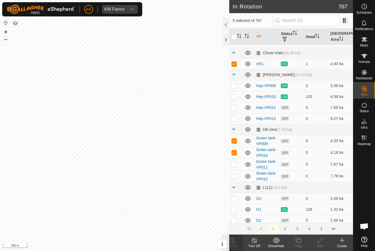
checkbox input "true"
click at [236, 177] on p-checkbox at bounding box center [233, 176] width 5 height 4
checkbox input "true"
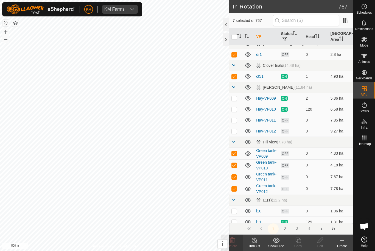
scroll to position [694, 0]
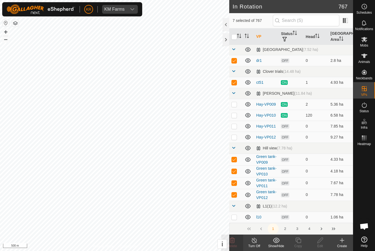
click at [234, 82] on p-checkbox at bounding box center [233, 82] width 5 height 4
checkbox input "false"
click at [232, 242] on icon at bounding box center [232, 240] width 5 height 5
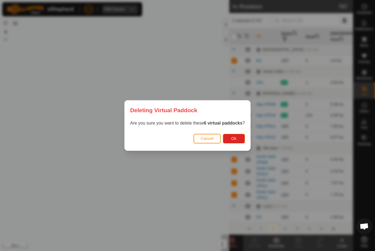
click at [236, 138] on span "Ok" at bounding box center [233, 139] width 5 height 4
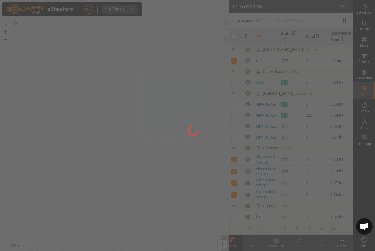
checkbox input "false"
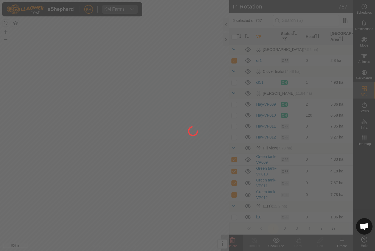
checkbox input "false"
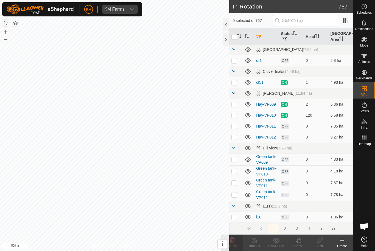
click at [235, 82] on p-checkbox at bounding box center [233, 82] width 5 height 4
checkbox input "true"
click at [254, 242] on icon at bounding box center [254, 240] width 7 height 7
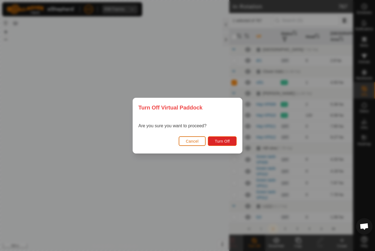
click at [222, 140] on span "Turn Off" at bounding box center [221, 141] width 15 height 4
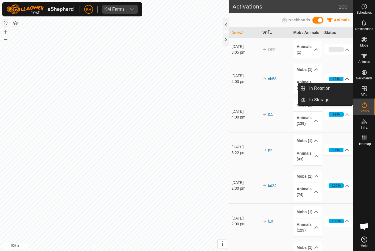
click at [328, 86] on span "In Rotation" at bounding box center [319, 88] width 21 height 7
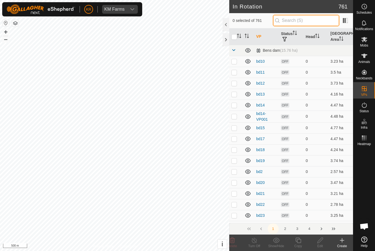
click at [313, 22] on input "text" at bounding box center [306, 21] width 66 height 12
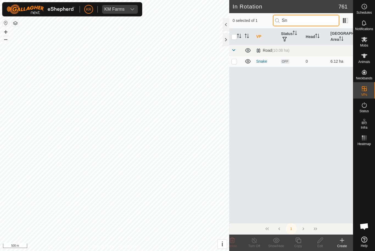
type input "Sn"
click at [235, 63] on p-checkbox at bounding box center [233, 61] width 5 height 4
click at [235, 245] on span "Delete" at bounding box center [232, 247] width 10 height 4
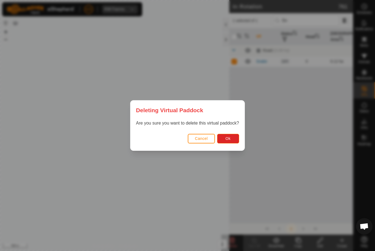
click at [227, 137] on span "Ok" at bounding box center [227, 139] width 5 height 4
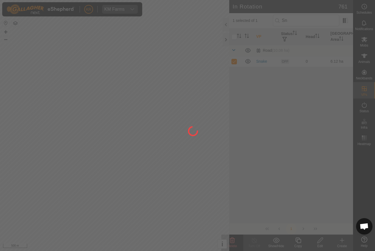
checkbox input "false"
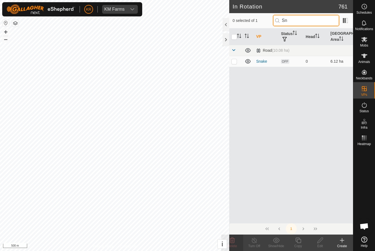
click at [308, 20] on input "Sn" at bounding box center [306, 21] width 66 height 12
type input "S"
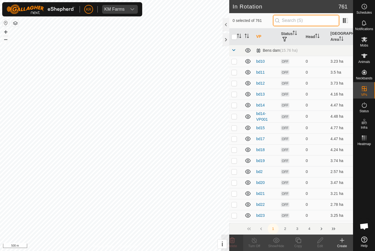
click at [311, 23] on input "text" at bounding box center [306, 21] width 66 height 12
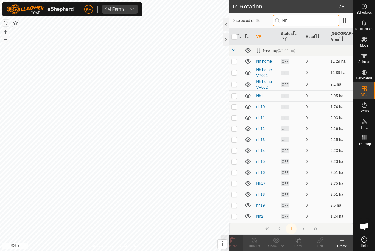
type input "Nh"
click at [235, 61] on p-checkbox at bounding box center [233, 61] width 5 height 4
checkbox input "true"
click at [234, 73] on p-checkbox at bounding box center [233, 72] width 5 height 4
checkbox input "true"
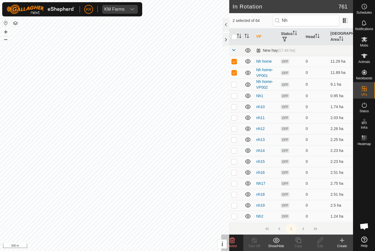
click at [233, 85] on p-checkbox at bounding box center [233, 84] width 5 height 4
checkbox input "true"
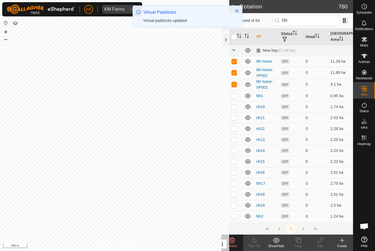
click at [233, 241] on icon at bounding box center [232, 240] width 7 height 7
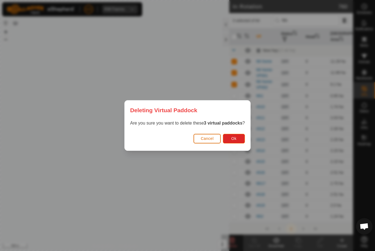
click at [237, 139] on button "Ok" at bounding box center [234, 139] width 22 height 10
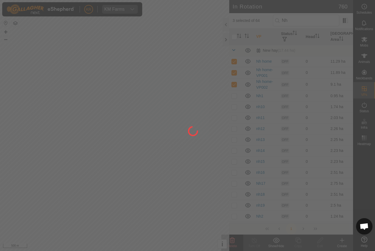
checkbox input "false"
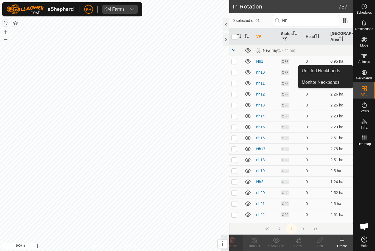
click at [325, 72] on span "Unfitted Neckbands" at bounding box center [320, 71] width 38 height 7
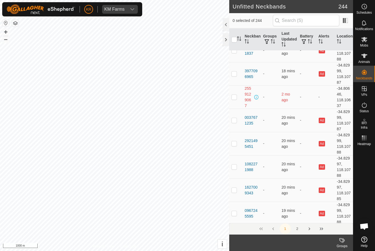
scroll to position [2403, 0]
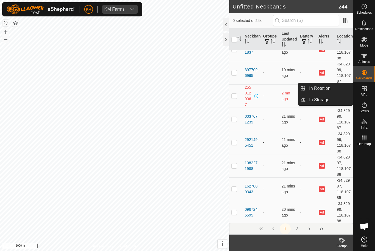
click at [340, 88] on link "In Rotation" at bounding box center [328, 88] width 47 height 11
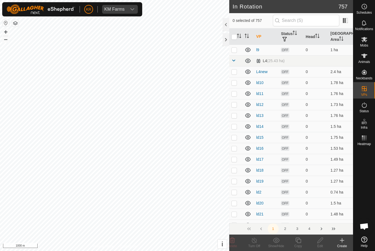
scroll to position [1179, 0]
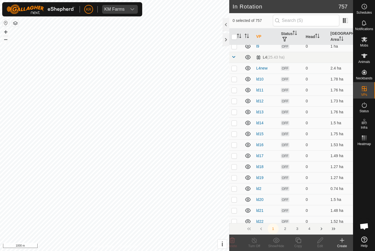
click at [236, 66] on p-checkbox at bounding box center [233, 68] width 5 height 4
checkbox input "true"
click at [236, 80] on p-checkbox at bounding box center [233, 79] width 5 height 4
checkbox input "true"
click at [234, 89] on p-checkbox at bounding box center [233, 90] width 5 height 4
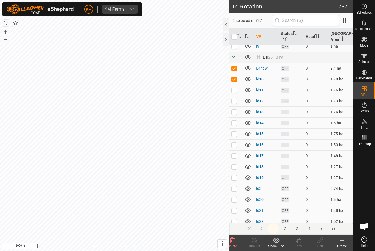
checkbox input "true"
click at [235, 101] on p-checkbox at bounding box center [233, 101] width 5 height 4
checkbox input "true"
click at [234, 114] on p-checkbox at bounding box center [233, 112] width 5 height 4
checkbox input "true"
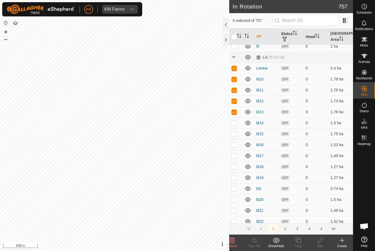
click at [235, 123] on p-checkbox at bounding box center [233, 123] width 5 height 4
checkbox input "true"
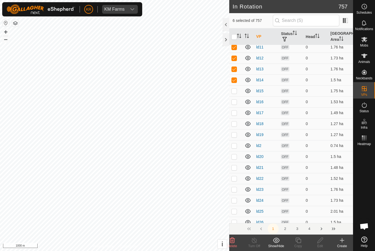
scroll to position [1221, 0]
click at [234, 91] on p-checkbox at bounding box center [233, 91] width 5 height 4
checkbox input "true"
click at [234, 105] on td at bounding box center [235, 102] width 13 height 11
checkbox input "true"
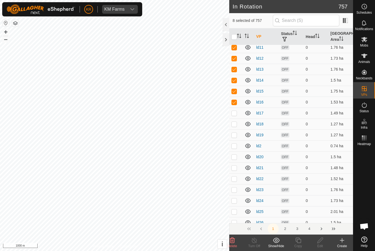
click at [236, 115] on p-checkbox at bounding box center [233, 113] width 5 height 4
checkbox input "true"
click at [236, 126] on p-checkbox at bounding box center [233, 124] width 5 height 4
checkbox input "true"
click at [237, 134] on td at bounding box center [235, 135] width 13 height 11
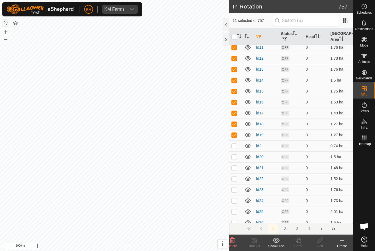
checkbox input "true"
click at [237, 145] on td at bounding box center [235, 146] width 13 height 11
checkbox input "true"
click at [235, 159] on p-checkbox at bounding box center [233, 157] width 5 height 4
checkbox input "true"
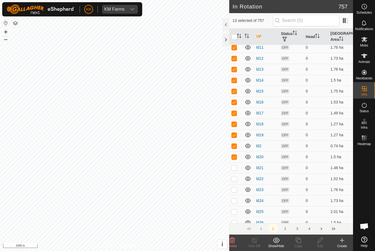
click at [237, 167] on td at bounding box center [235, 168] width 13 height 11
checkbox input "true"
click at [236, 180] on p-checkbox at bounding box center [233, 179] width 5 height 4
checkbox input "true"
click at [236, 190] on p-checkbox at bounding box center [233, 190] width 5 height 4
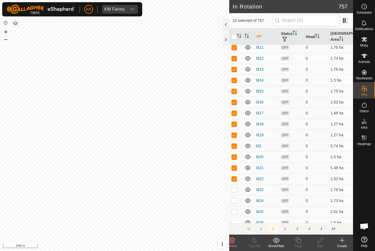
checkbox input "true"
click at [236, 201] on p-checkbox at bounding box center [233, 201] width 5 height 4
checkbox input "true"
click at [235, 210] on p-checkbox at bounding box center [233, 212] width 5 height 4
checkbox input "true"
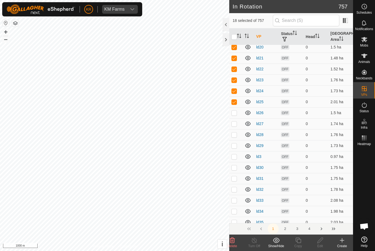
scroll to position [1331, 0]
click at [237, 113] on p-checkbox at bounding box center [233, 113] width 5 height 4
checkbox input "true"
click at [237, 126] on td at bounding box center [235, 124] width 13 height 11
checkbox input "true"
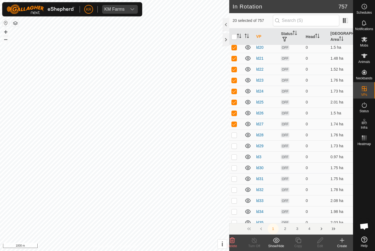
click at [234, 137] on td at bounding box center [235, 135] width 13 height 11
checkbox input "true"
click at [234, 146] on p-checkbox at bounding box center [233, 146] width 5 height 4
checkbox input "true"
click at [235, 155] on p-checkbox at bounding box center [233, 157] width 5 height 4
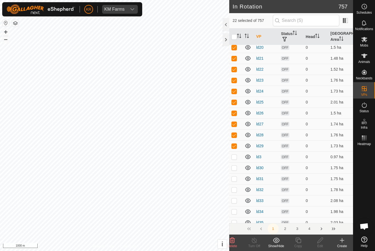
checkbox input "true"
click at [236, 170] on p-checkbox at bounding box center [233, 168] width 5 height 4
checkbox input "true"
click at [236, 180] on p-checkbox at bounding box center [233, 179] width 5 height 4
checkbox input "true"
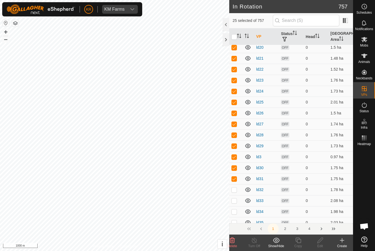
click at [236, 192] on p-checkbox at bounding box center [233, 190] width 5 height 4
checkbox input "true"
click at [235, 202] on p-checkbox at bounding box center [233, 201] width 5 height 4
checkbox input "true"
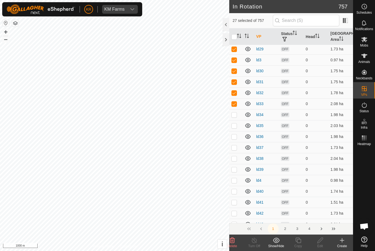
click at [236, 114] on p-checkbox at bounding box center [233, 115] width 5 height 4
checkbox input "true"
click at [238, 124] on td at bounding box center [235, 125] width 13 height 11
checkbox input "true"
click at [234, 141] on td at bounding box center [235, 136] width 13 height 11
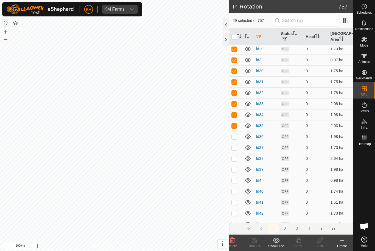
checkbox input "true"
click at [236, 150] on td at bounding box center [235, 147] width 13 height 11
checkbox input "true"
click at [236, 159] on p-checkbox at bounding box center [233, 159] width 5 height 4
checkbox input "true"
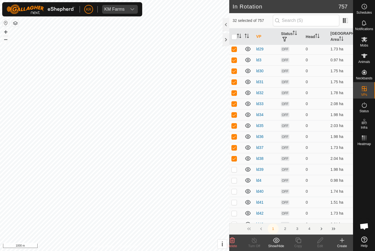
click at [237, 170] on p-checkbox at bounding box center [233, 170] width 5 height 4
checkbox input "true"
click at [236, 180] on p-checkbox at bounding box center [233, 181] width 5 height 4
checkbox input "true"
click at [237, 192] on td at bounding box center [235, 191] width 13 height 11
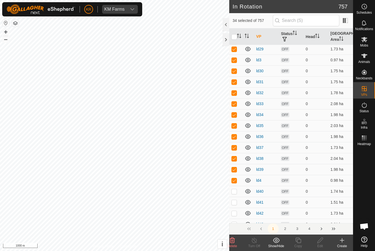
checkbox input "true"
click at [236, 201] on p-checkbox at bounding box center [233, 202] width 5 height 4
checkbox input "true"
click at [235, 214] on p-checkbox at bounding box center [233, 213] width 5 height 4
checkbox input "true"
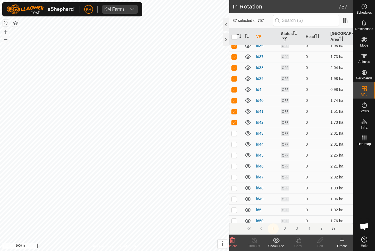
scroll to position [1519, 0]
click at [236, 135] on p-checkbox at bounding box center [233, 134] width 5 height 4
checkbox input "true"
click at [236, 144] on p-checkbox at bounding box center [233, 145] width 5 height 4
checkbox input "true"
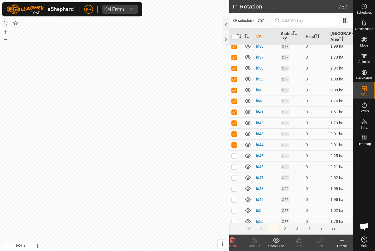
click at [234, 155] on p-checkbox at bounding box center [233, 156] width 5 height 4
checkbox input "true"
click at [236, 167] on p-checkbox at bounding box center [233, 167] width 5 height 4
checkbox input "true"
click at [236, 176] on p-checkbox at bounding box center [233, 178] width 5 height 4
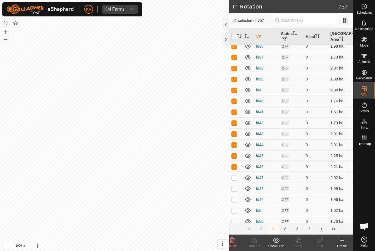
checkbox input "true"
click at [234, 189] on p-checkbox at bounding box center [233, 189] width 5 height 4
checkbox input "true"
click at [235, 198] on p-checkbox at bounding box center [233, 200] width 5 height 4
checkbox input "true"
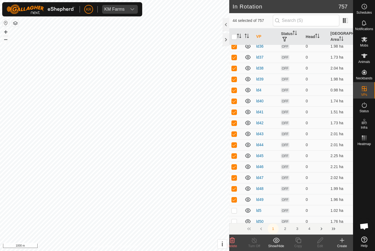
click at [236, 211] on p-checkbox at bounding box center [233, 211] width 5 height 4
checkbox input "true"
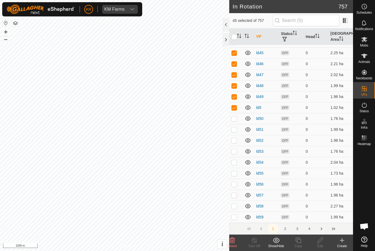
scroll to position [1630, 0]
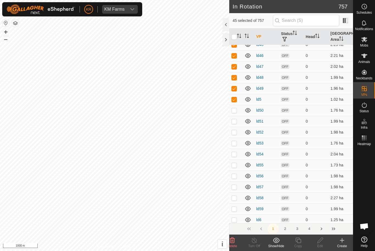
click at [238, 112] on td at bounding box center [235, 110] width 13 height 11
checkbox input "true"
click at [235, 123] on p-checkbox at bounding box center [233, 121] width 5 height 4
checkbox input "true"
click at [231, 137] on td at bounding box center [235, 132] width 13 height 11
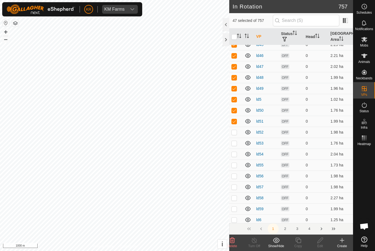
checkbox input "true"
click at [233, 142] on p-checkbox at bounding box center [233, 143] width 5 height 4
checkbox input "true"
click at [230, 154] on td at bounding box center [235, 154] width 13 height 11
checkbox input "true"
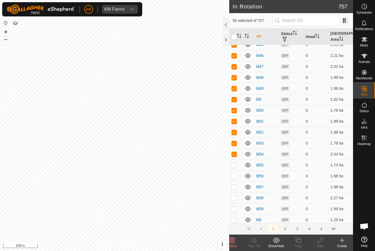
click at [230, 166] on td at bounding box center [235, 165] width 13 height 11
checkbox input "true"
click at [231, 180] on td at bounding box center [235, 176] width 13 height 11
checkbox input "true"
click at [236, 189] on p-checkbox at bounding box center [233, 187] width 5 height 4
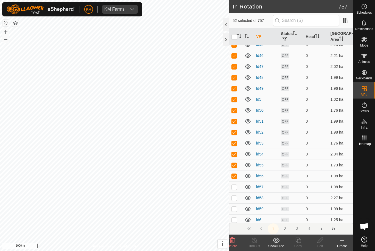
checkbox input "true"
click at [234, 199] on p-checkbox at bounding box center [233, 198] width 5 height 4
checkbox input "true"
click at [235, 206] on td at bounding box center [235, 209] width 13 height 11
checkbox input "true"
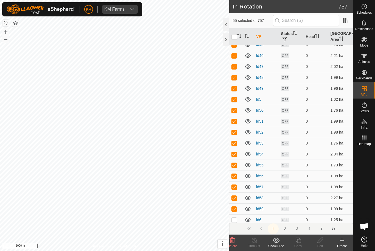
click at [236, 215] on td at bounding box center [235, 220] width 13 height 11
checkbox input "true"
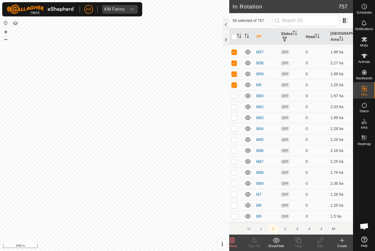
scroll to position [1771, 0]
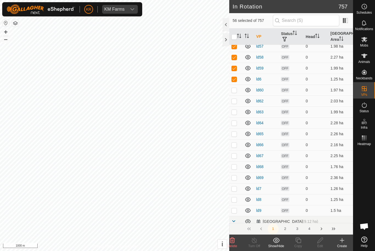
click at [237, 92] on td at bounding box center [235, 90] width 13 height 11
checkbox input "true"
click at [235, 104] on td at bounding box center [235, 101] width 13 height 11
checkbox input "true"
click at [235, 112] on p-checkbox at bounding box center [233, 112] width 5 height 4
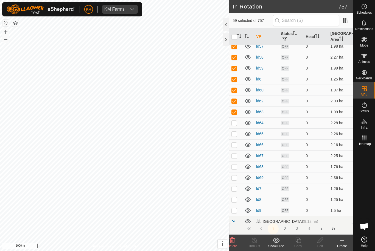
click at [236, 115] on td at bounding box center [235, 112] width 13 height 11
checkbox input "false"
click at [234, 125] on p-checkbox at bounding box center [233, 123] width 5 height 4
checkbox input "true"
click at [238, 114] on td at bounding box center [235, 112] width 13 height 11
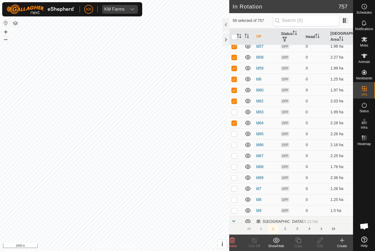
checkbox input "true"
click at [234, 135] on p-checkbox at bounding box center [233, 134] width 5 height 4
checkbox input "true"
click at [235, 143] on p-checkbox at bounding box center [233, 145] width 5 height 4
checkbox input "true"
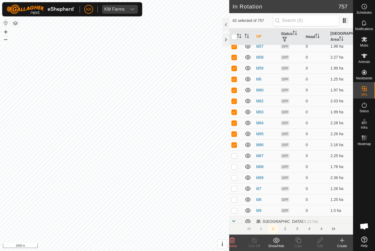
click at [234, 156] on p-checkbox at bounding box center [233, 156] width 5 height 4
checkbox input "true"
click at [237, 163] on td at bounding box center [235, 167] width 13 height 11
click at [237, 170] on td at bounding box center [235, 167] width 13 height 11
checkbox input "false"
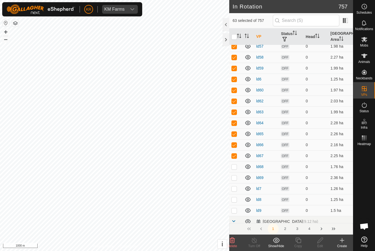
click at [237, 177] on td at bounding box center [235, 177] width 13 height 11
checkbox input "true"
click at [237, 184] on td at bounding box center [235, 188] width 13 height 11
click at [238, 191] on td at bounding box center [235, 188] width 13 height 11
checkbox input "false"
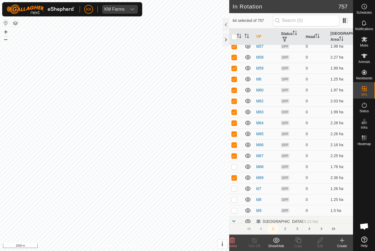
click at [234, 168] on p-checkbox at bounding box center [233, 167] width 5 height 4
checkbox input "true"
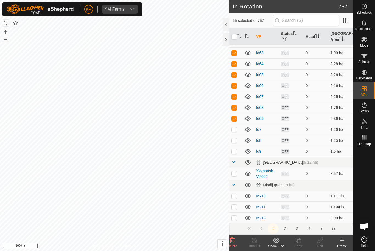
scroll to position [1830, 0]
click at [233, 154] on p-checkbox at bounding box center [233, 152] width 5 height 4
checkbox input "true"
click at [234, 143] on p-checkbox at bounding box center [233, 141] width 5 height 4
checkbox input "true"
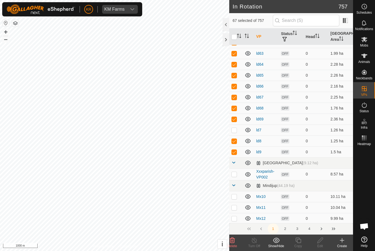
click at [235, 129] on p-checkbox at bounding box center [233, 130] width 5 height 4
checkbox input "true"
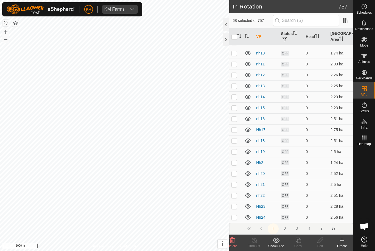
scroll to position [2116, 0]
click at [285, 228] on button "2" at bounding box center [284, 229] width 11 height 11
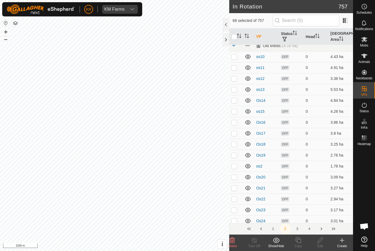
scroll to position [500, 0]
click at [231, 242] on icon at bounding box center [232, 240] width 5 height 5
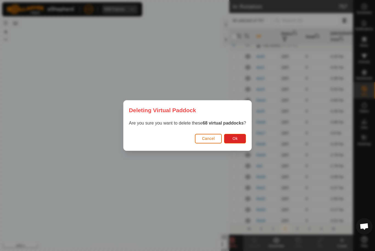
click at [239, 136] on button "Ok" at bounding box center [235, 139] width 22 height 10
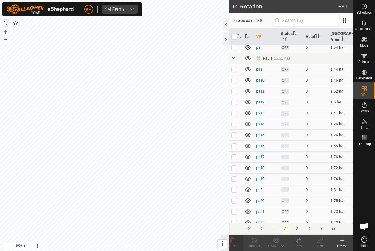
scroll to position [755, 0]
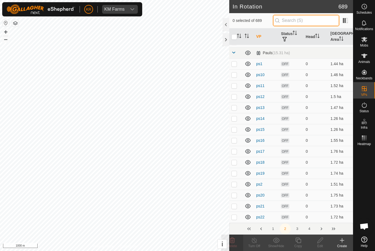
click at [311, 19] on input "text" at bounding box center [306, 21] width 66 height 12
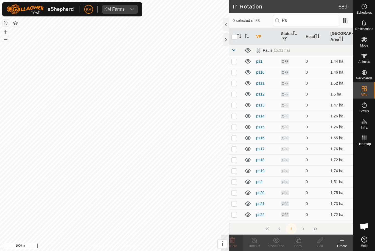
scroll to position [0, 0]
type input "Ps"
click at [235, 36] on input "checkbox" at bounding box center [233, 36] width 5 height 5
checkbox input "true"
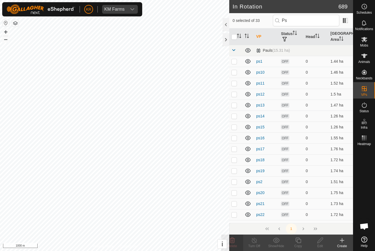
checkbox input "true"
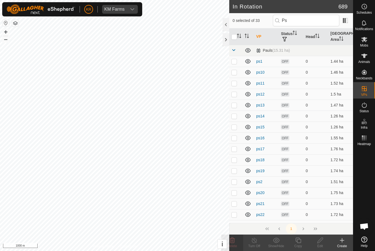
checkbox input "true"
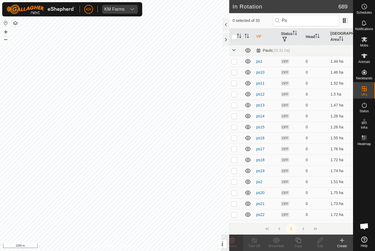
checkbox input "true"
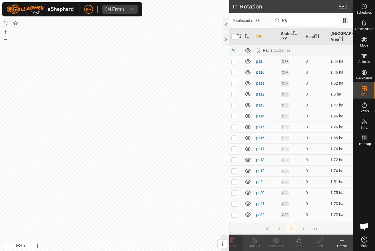
checkbox input "true"
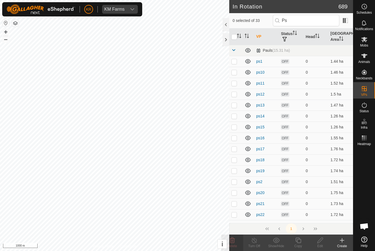
checkbox input "true"
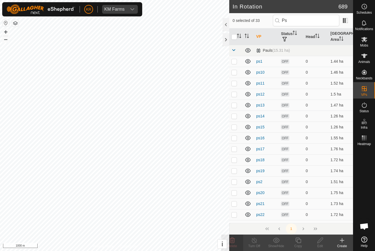
checkbox input "true"
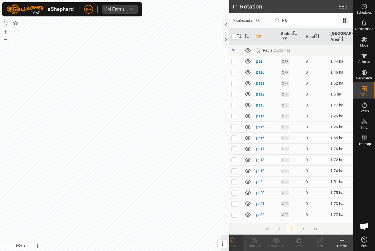
checkbox input "true"
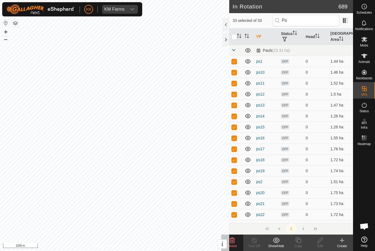
click at [236, 241] on delete-svg-icon at bounding box center [232, 240] width 22 height 7
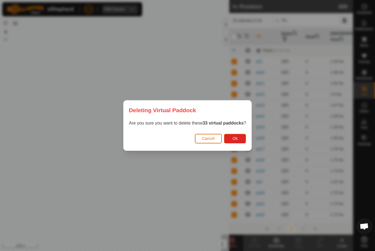
click at [237, 138] on span "Ok" at bounding box center [234, 139] width 5 height 4
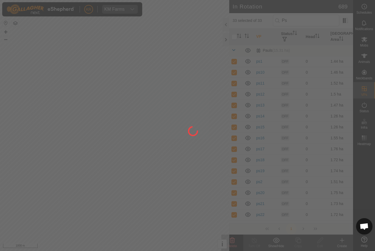
checkbox input "false"
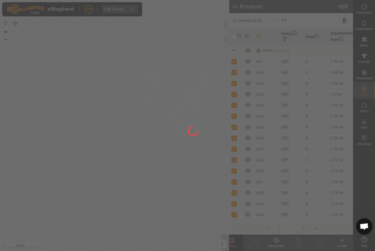
checkbox input "false"
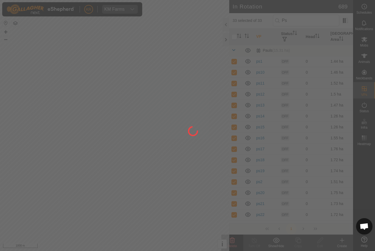
checkbox input "false"
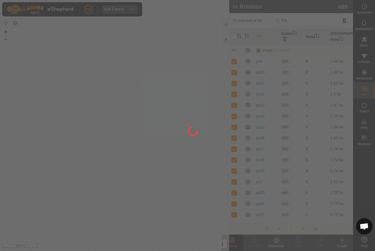
checkbox input "false"
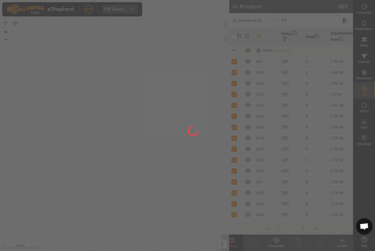
checkbox input "false"
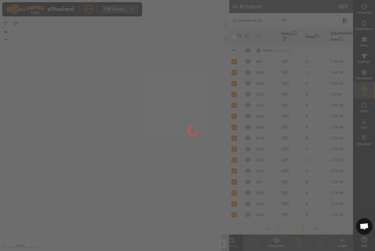
checkbox input "false"
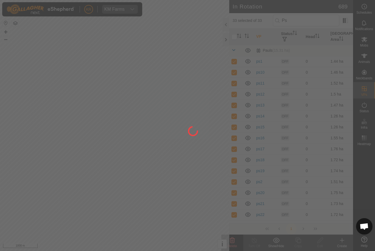
checkbox input "false"
